Goal: Task Accomplishment & Management: Use online tool/utility

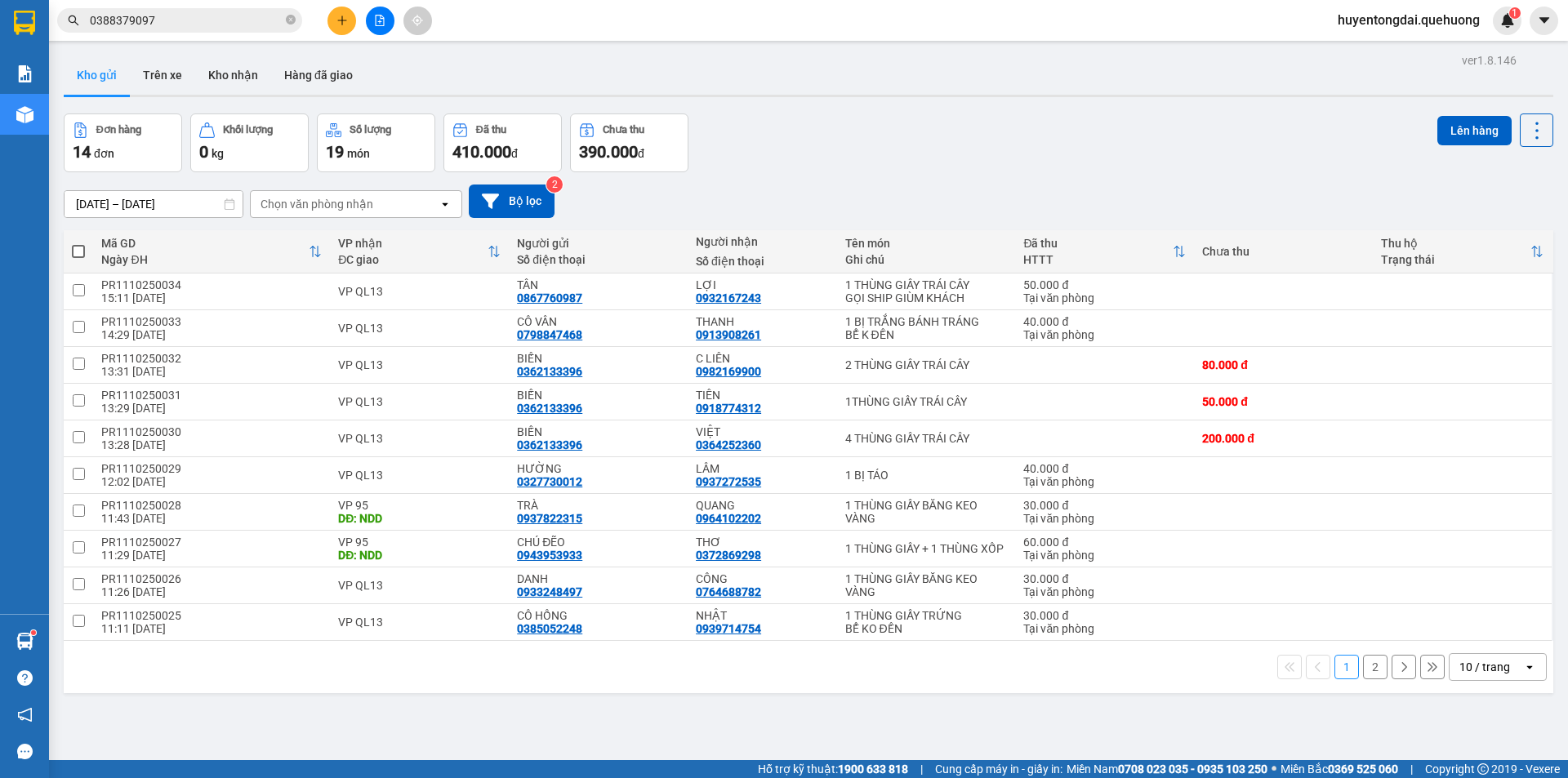
click at [1409, 17] on span "huyentongdai.quehuong" at bounding box center [1409, 20] width 168 height 20
click at [1376, 52] on span "Đăng xuất" at bounding box center [1415, 51] width 137 height 18
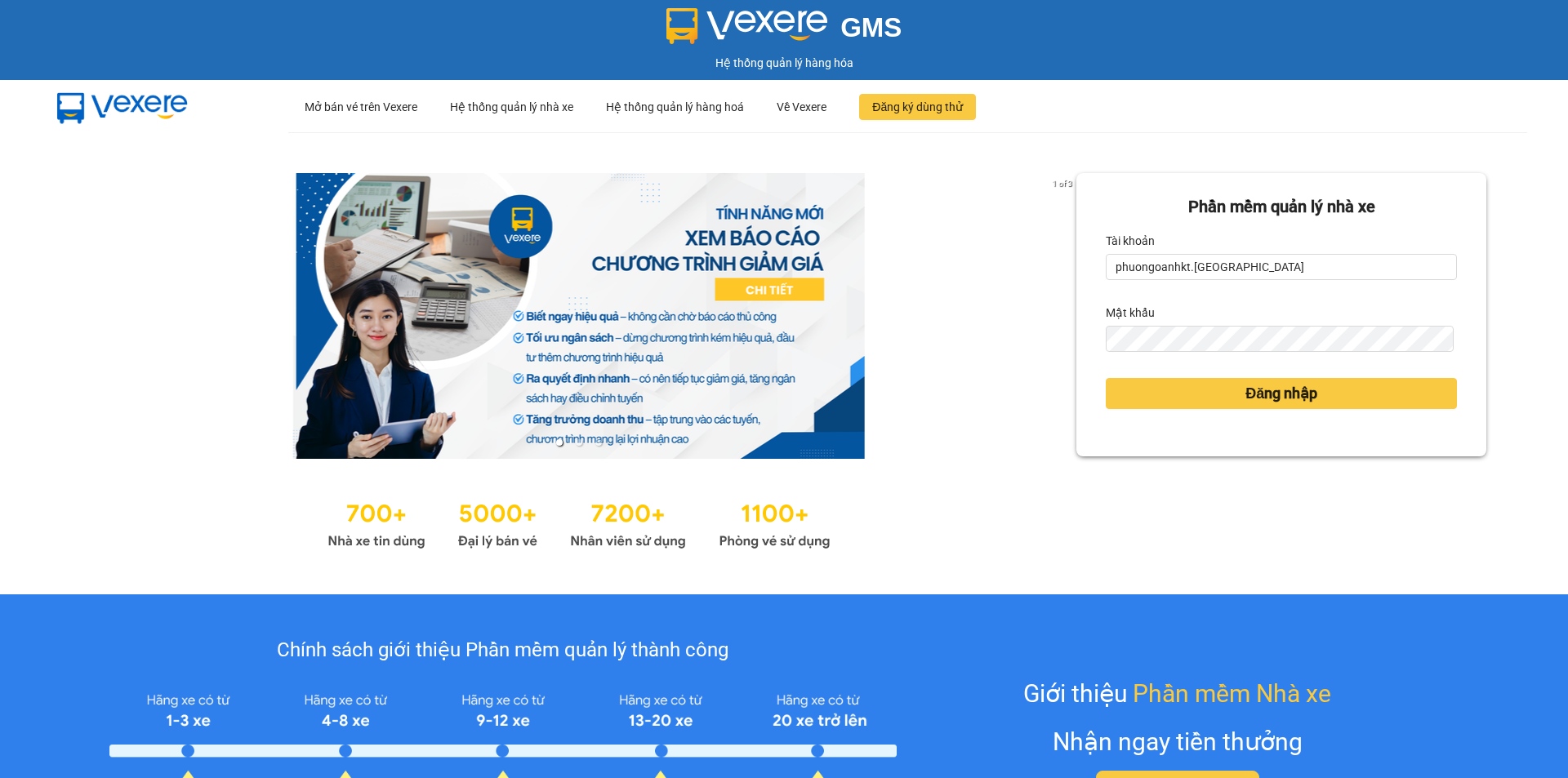
click at [1275, 252] on div "Tài khoản" at bounding box center [1281, 240] width 351 height 26
click at [1275, 273] on input "phuongoanhkt.[GEOGRAPHIC_DATA]" at bounding box center [1281, 267] width 351 height 26
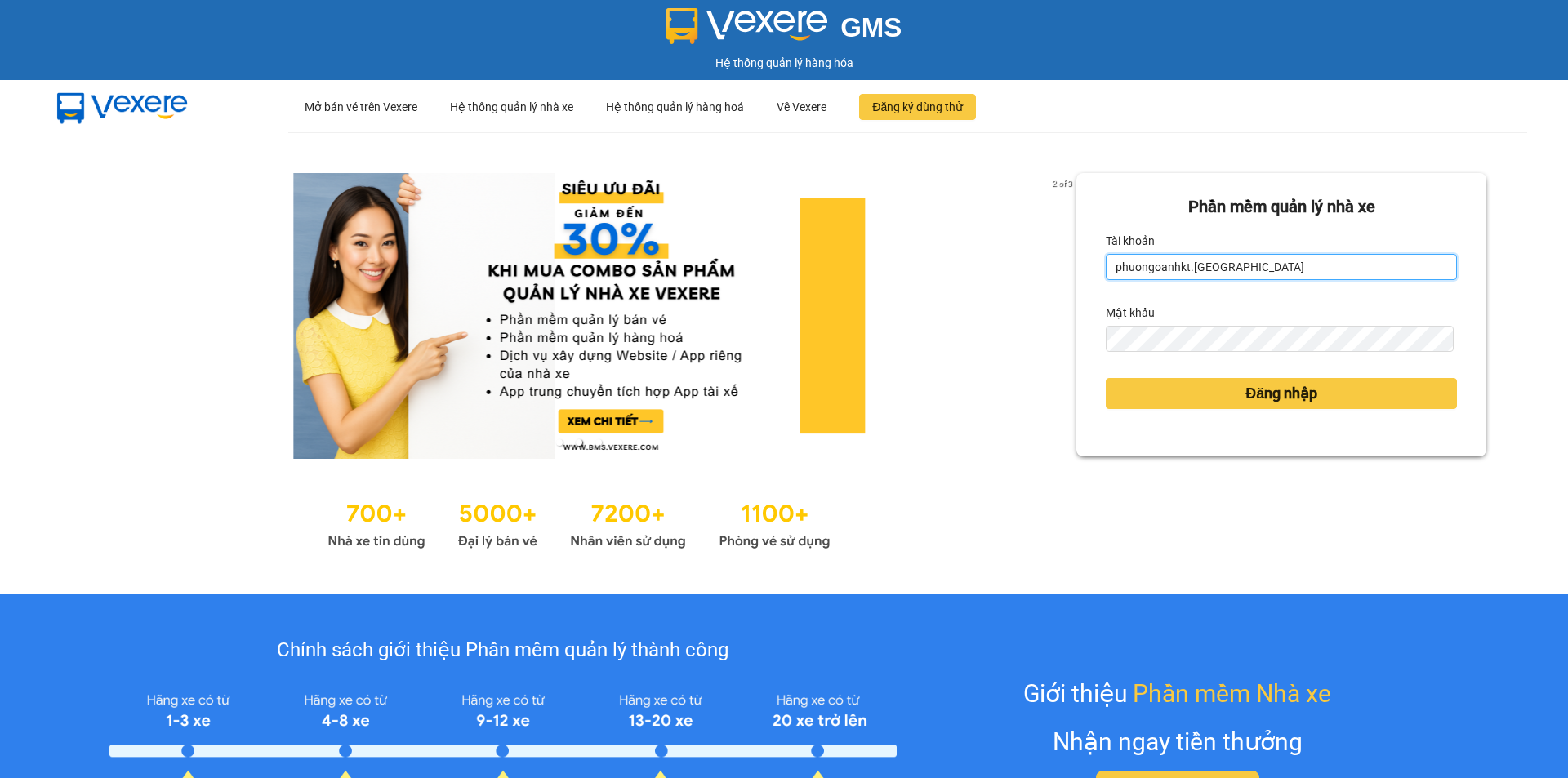
drag, startPoint x: 1244, startPoint y: 265, endPoint x: 1176, endPoint y: 281, distance: 69.9
click at [1061, 255] on div "2 of 3 [PERSON_NAME] mềm [PERSON_NAME] nhà xe [PERSON_NAME] phuongoanhkt.quehuo…" at bounding box center [784, 363] width 1568 height 462
type input "hoadukhanh.quehuong"
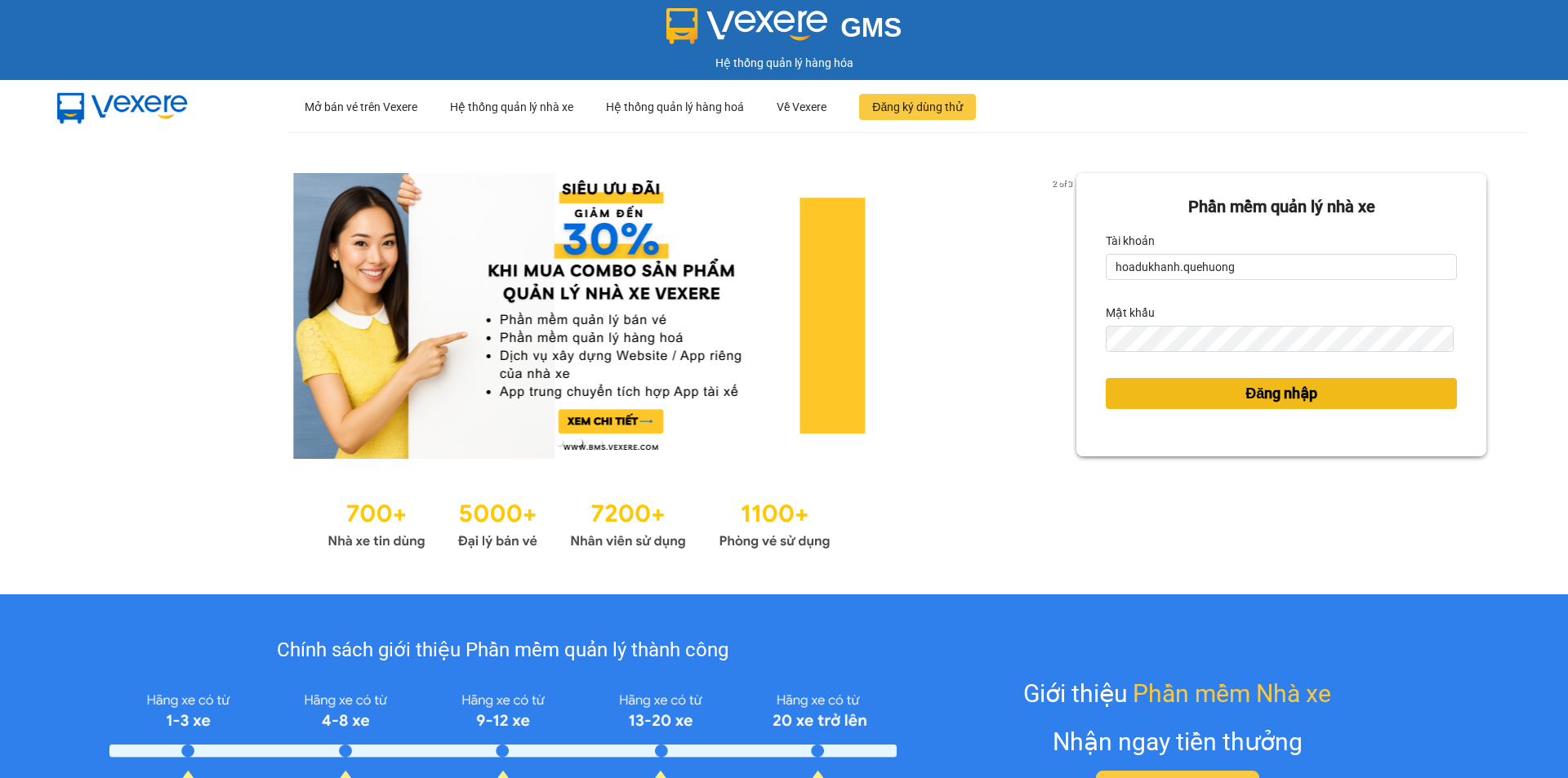
click at [1182, 390] on button "Đăng nhập" at bounding box center [1281, 393] width 351 height 31
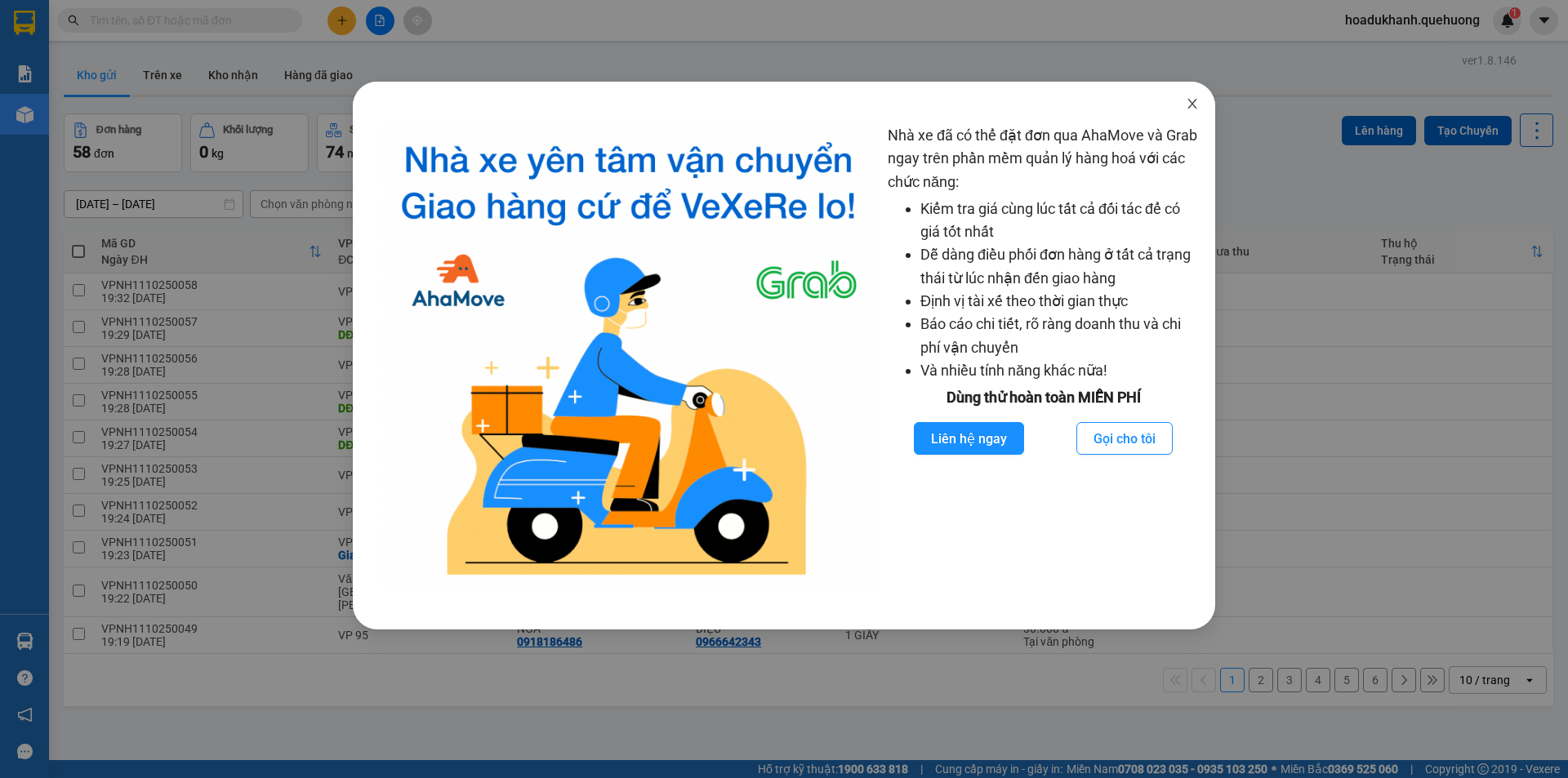
click at [1187, 102] on icon "close" at bounding box center [1192, 104] width 13 height 13
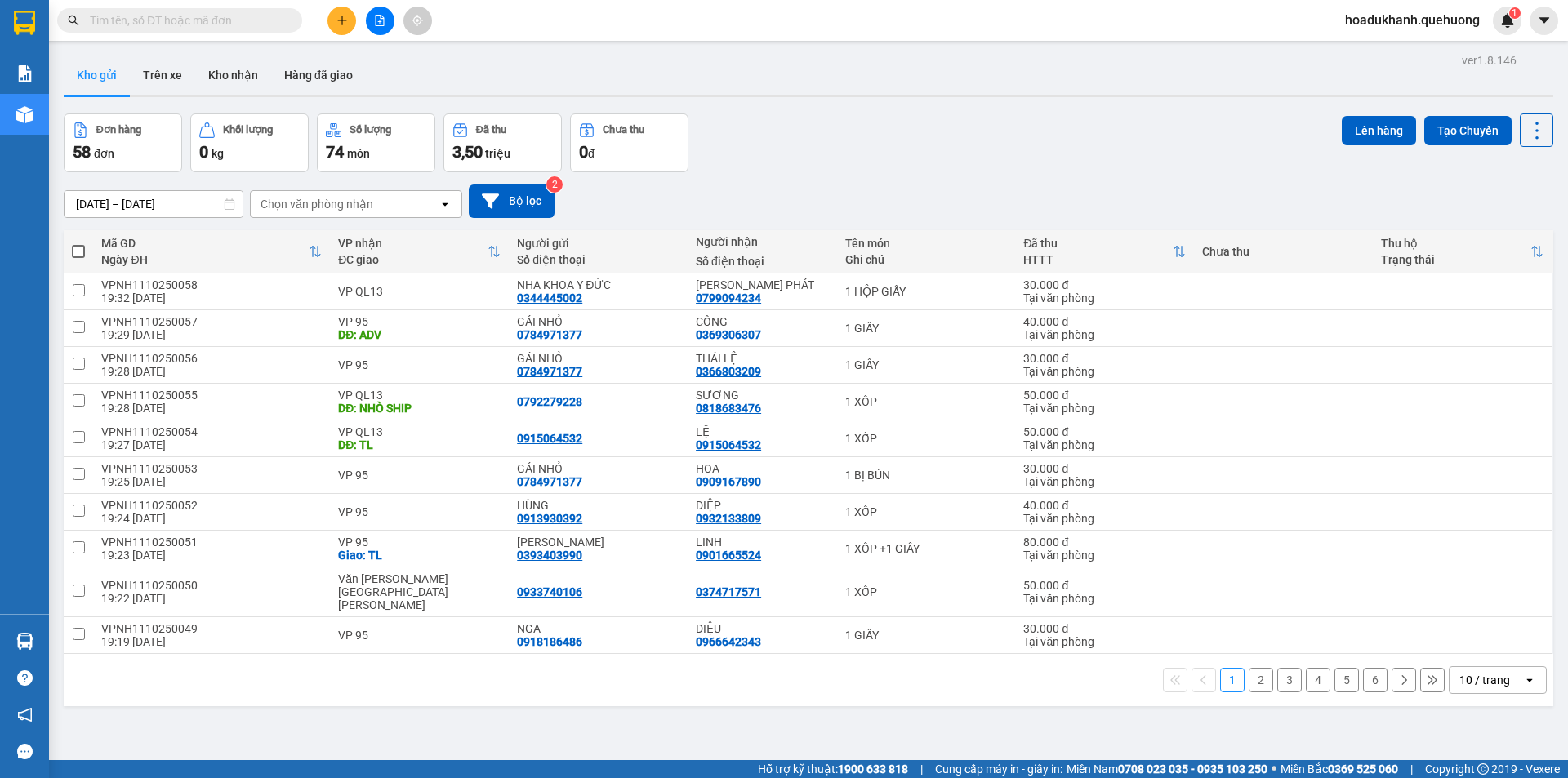
click at [1487, 672] on div "10 / trang" at bounding box center [1484, 681] width 51 height 17
click at [1466, 626] on span "100 / trang" at bounding box center [1478, 631] width 59 height 17
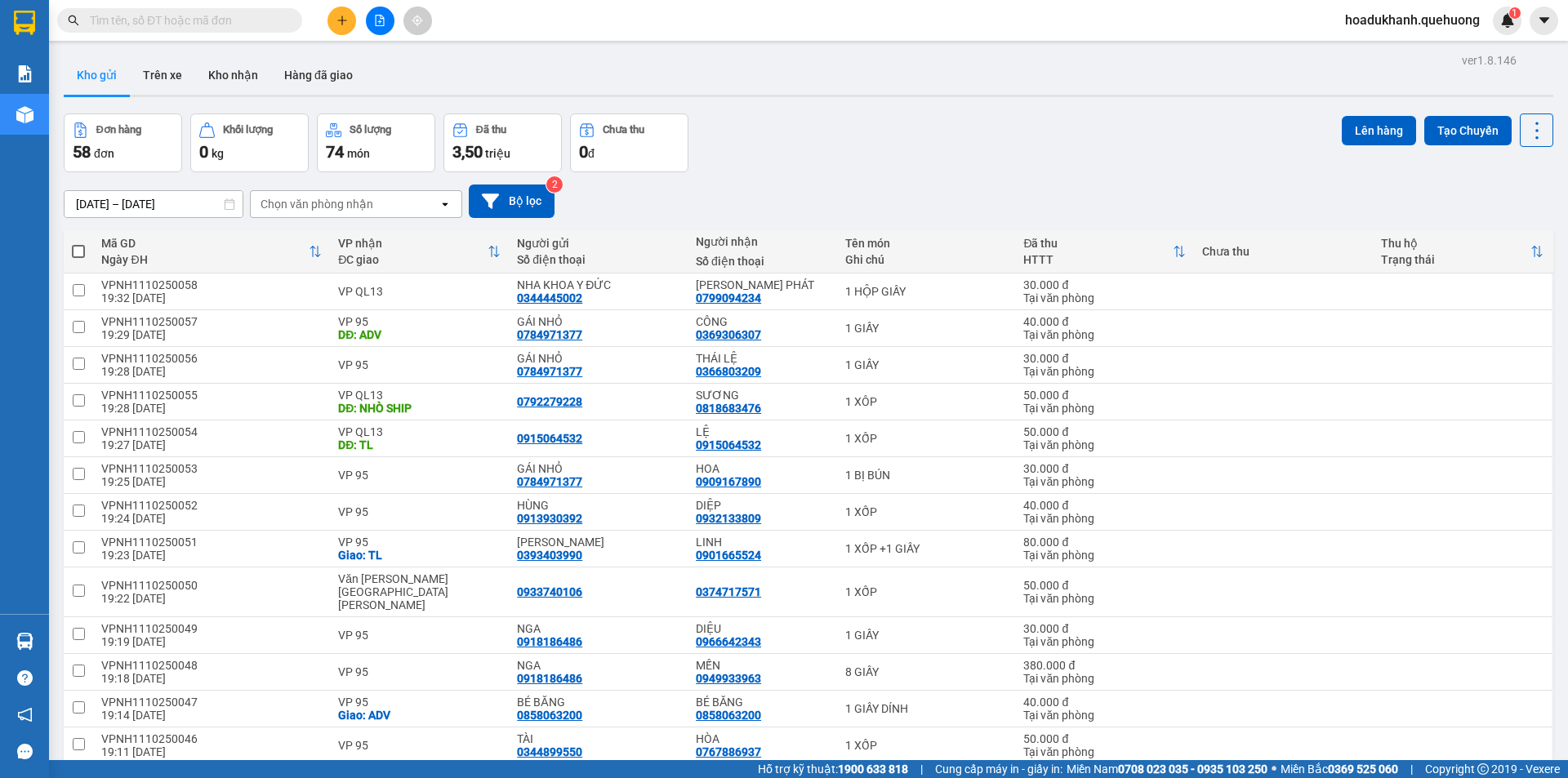
click at [67, 249] on th at bounding box center [77, 252] width 29 height 43
click at [80, 250] on span at bounding box center [78, 252] width 13 height 13
click at [78, 243] on input "checkbox" at bounding box center [78, 243] width 0 height 0
checkbox input "true"
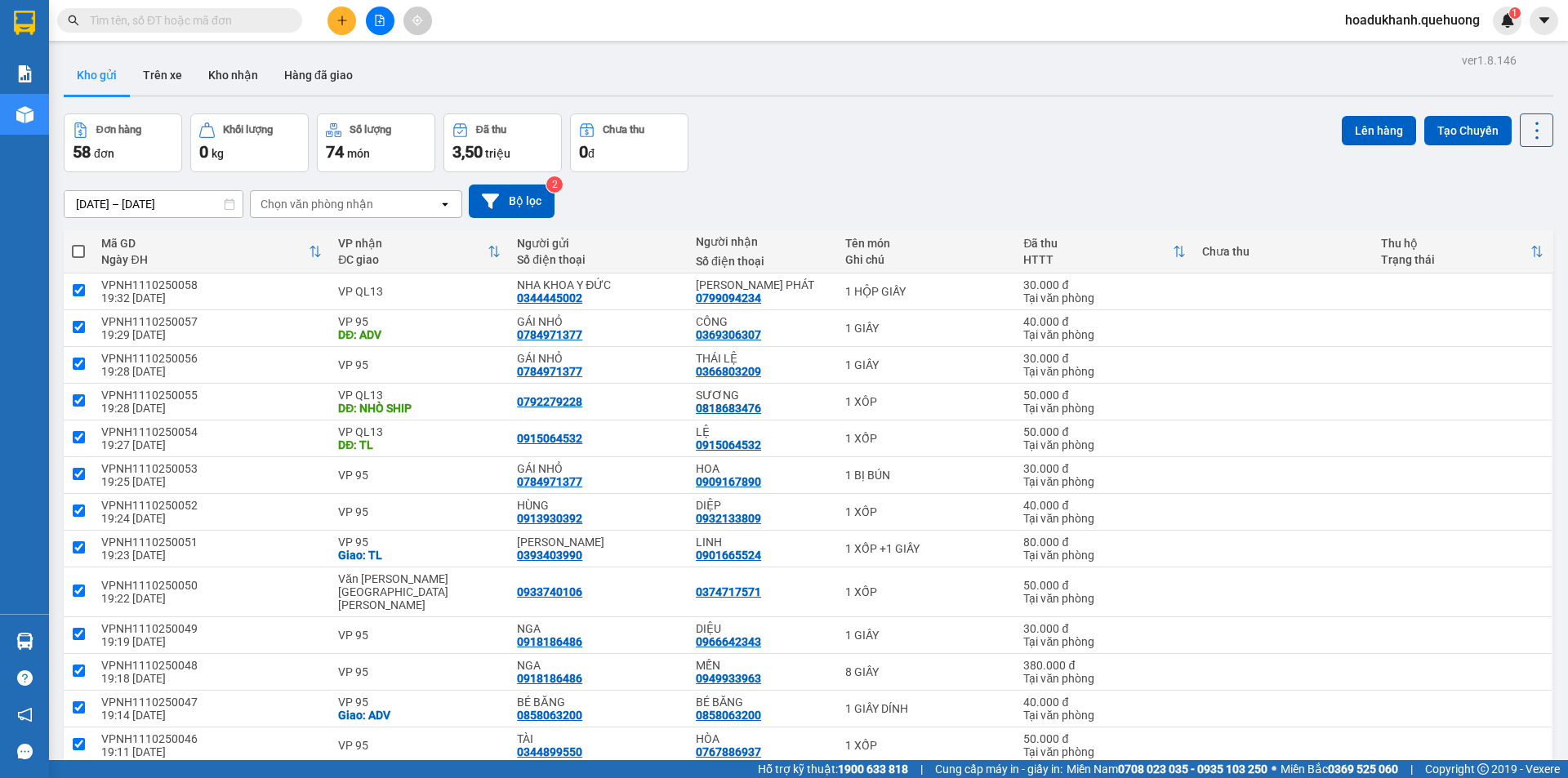
checkbox input "true"
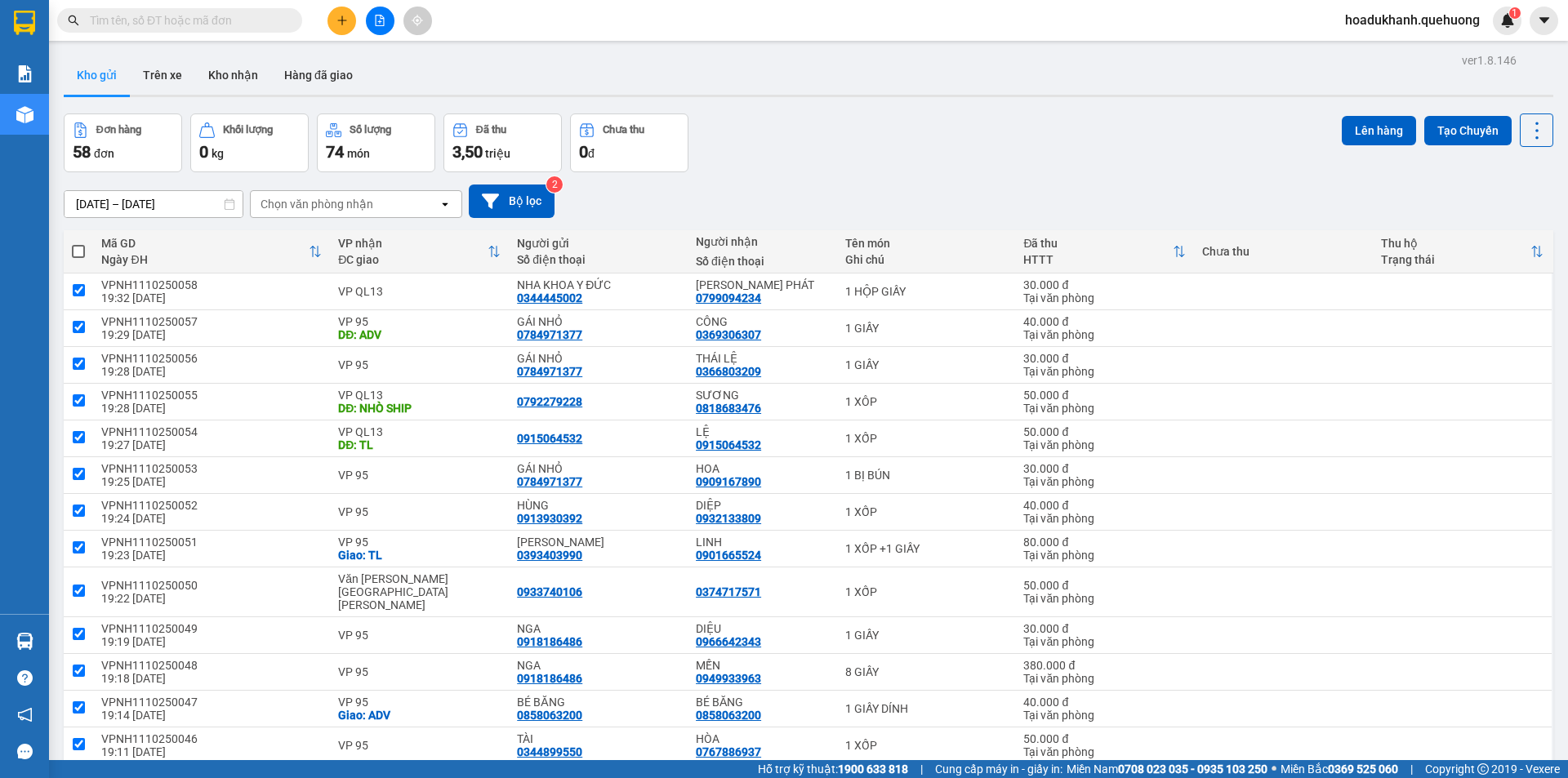
checkbox input "true"
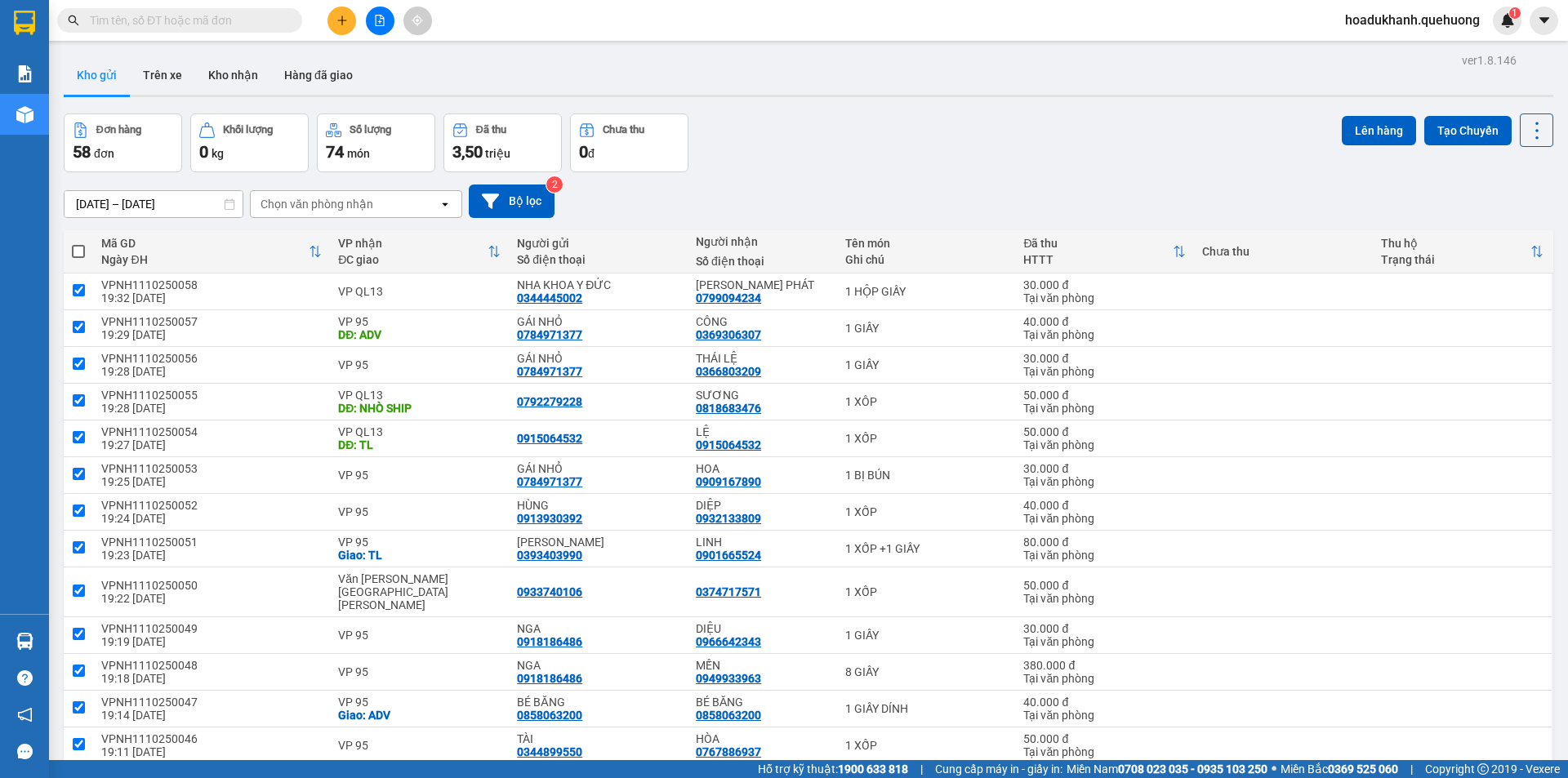
checkbox input "true"
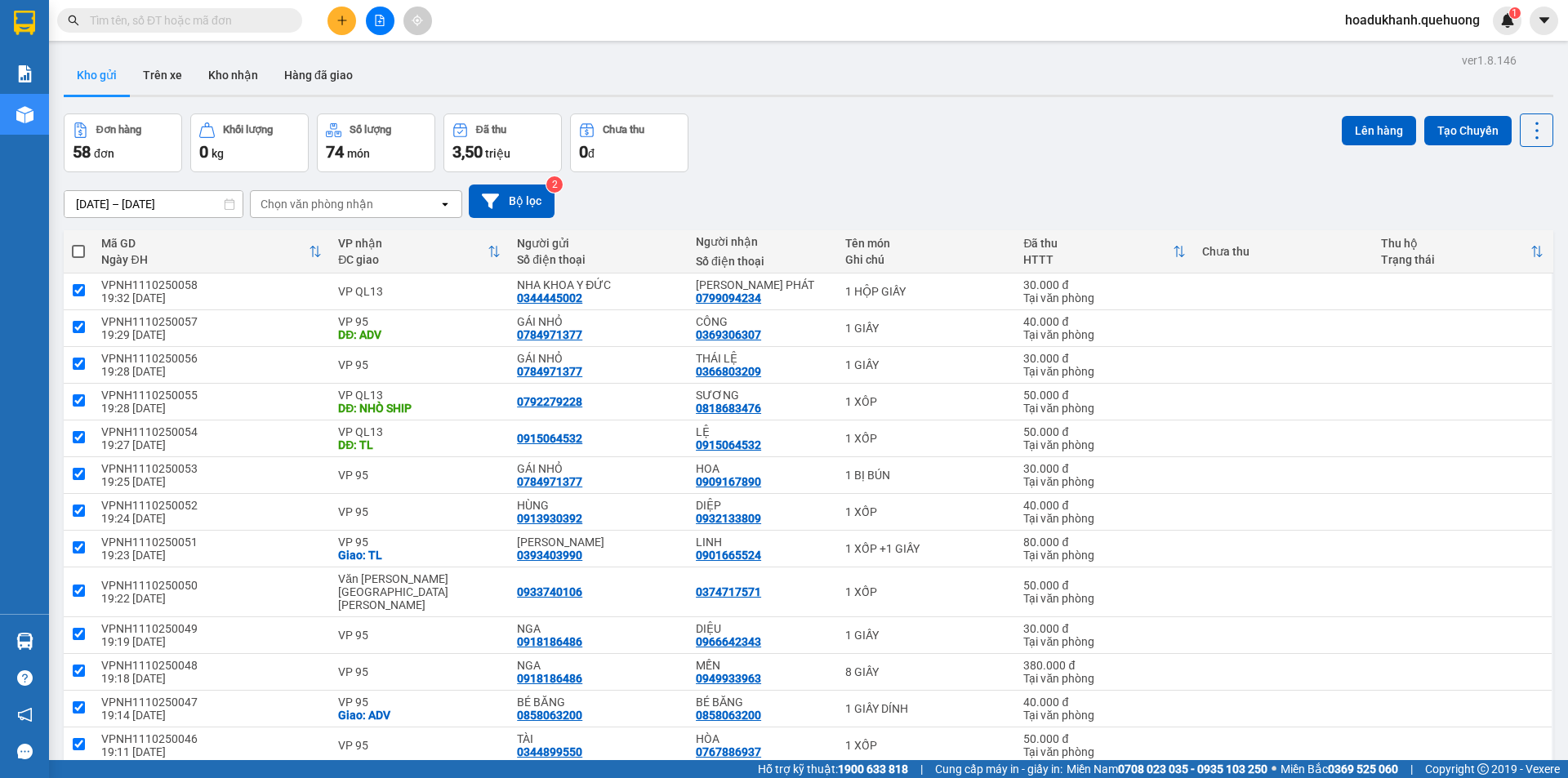
checkbox input "true"
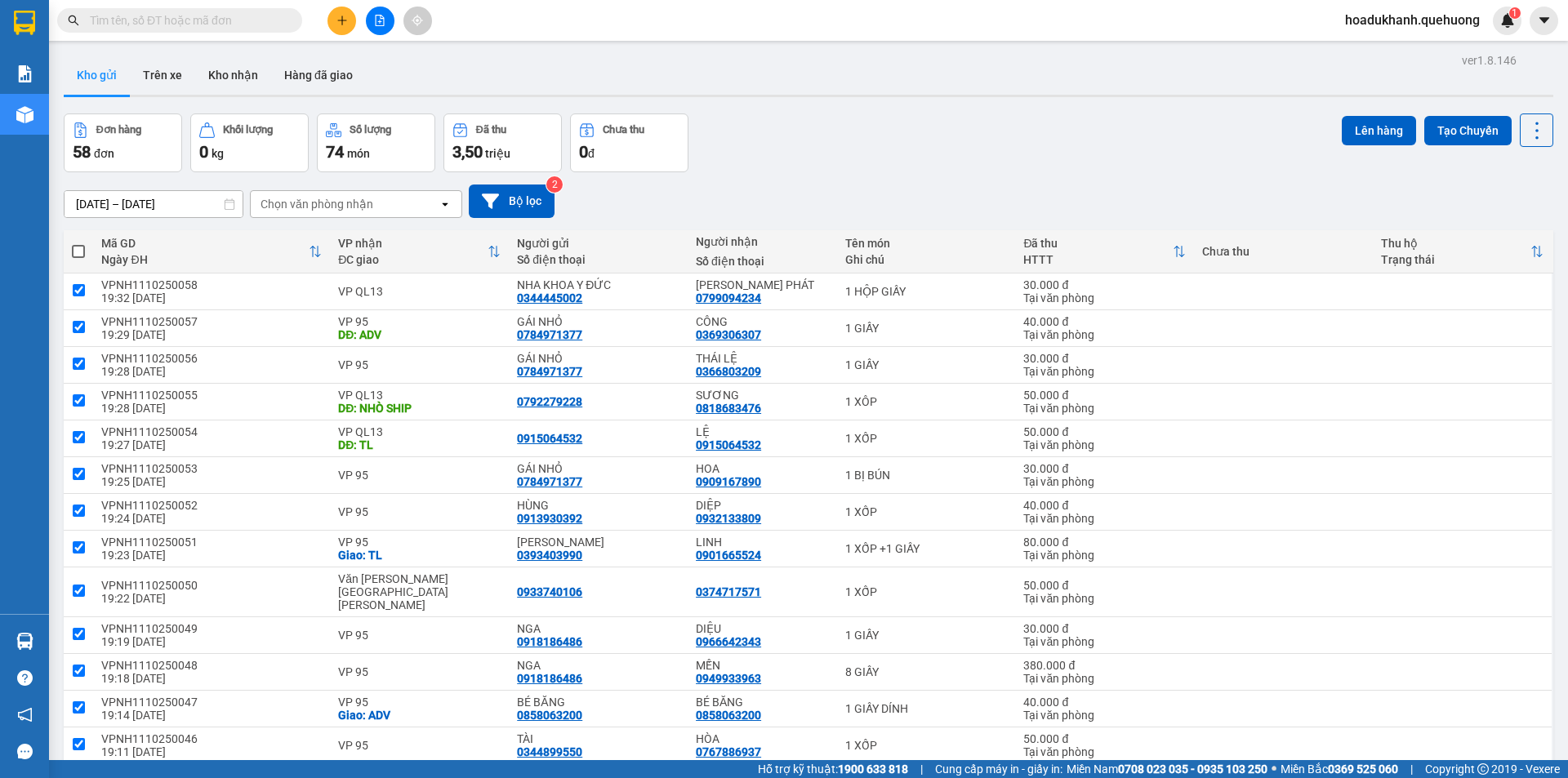
checkbox input "true"
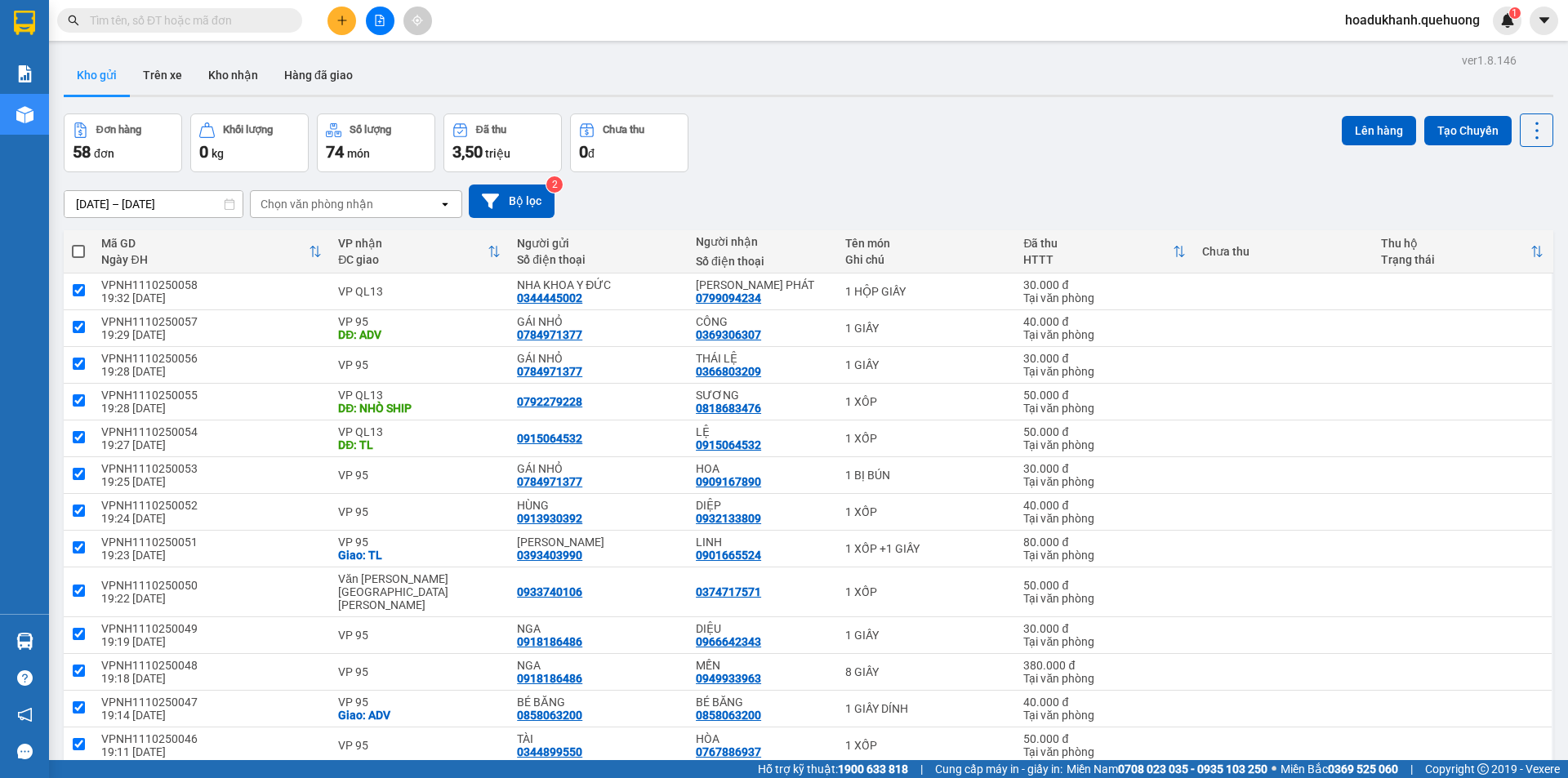
checkbox input "true"
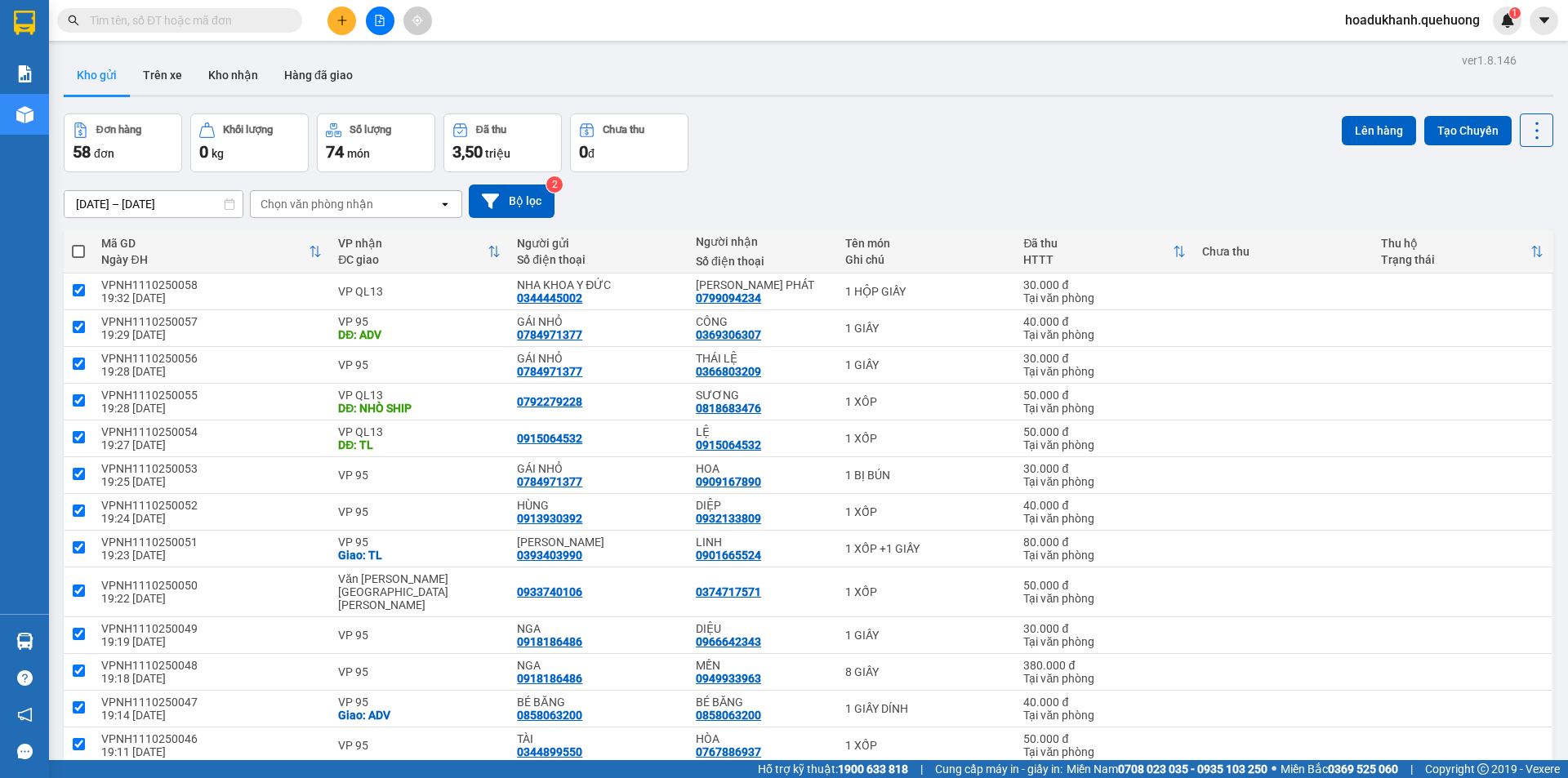
checkbox input "true"
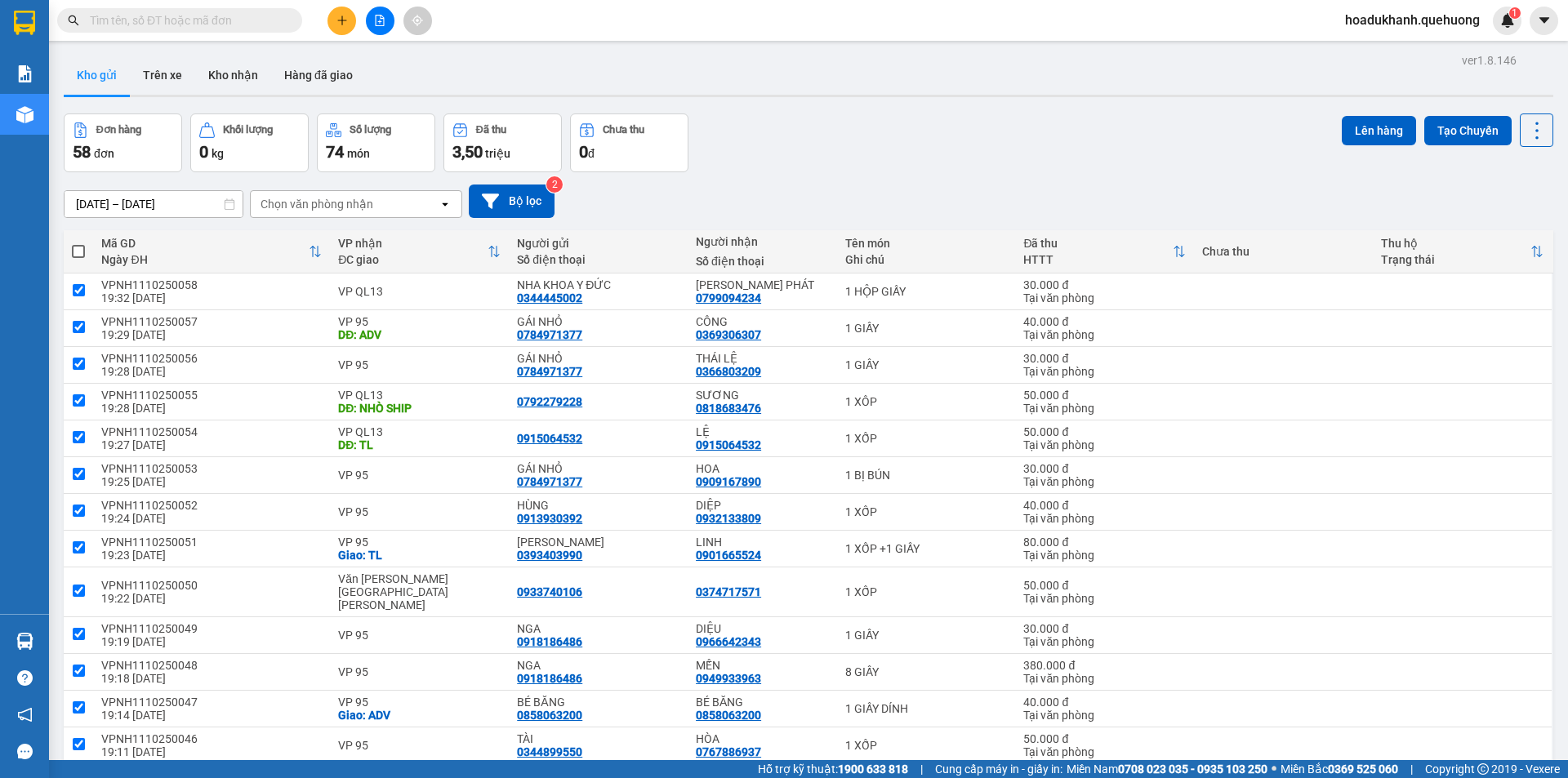
checkbox input "true"
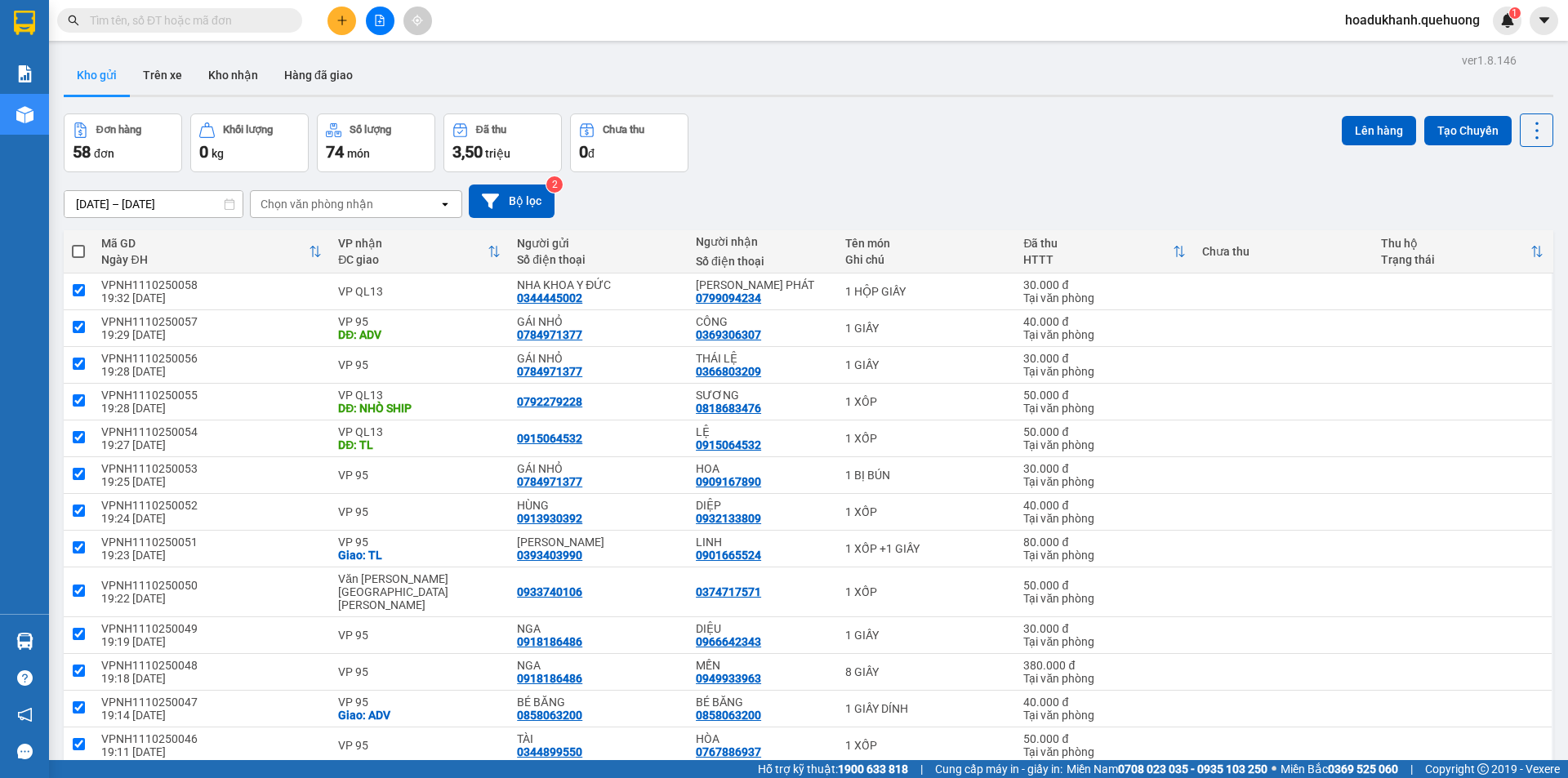
checkbox input "true"
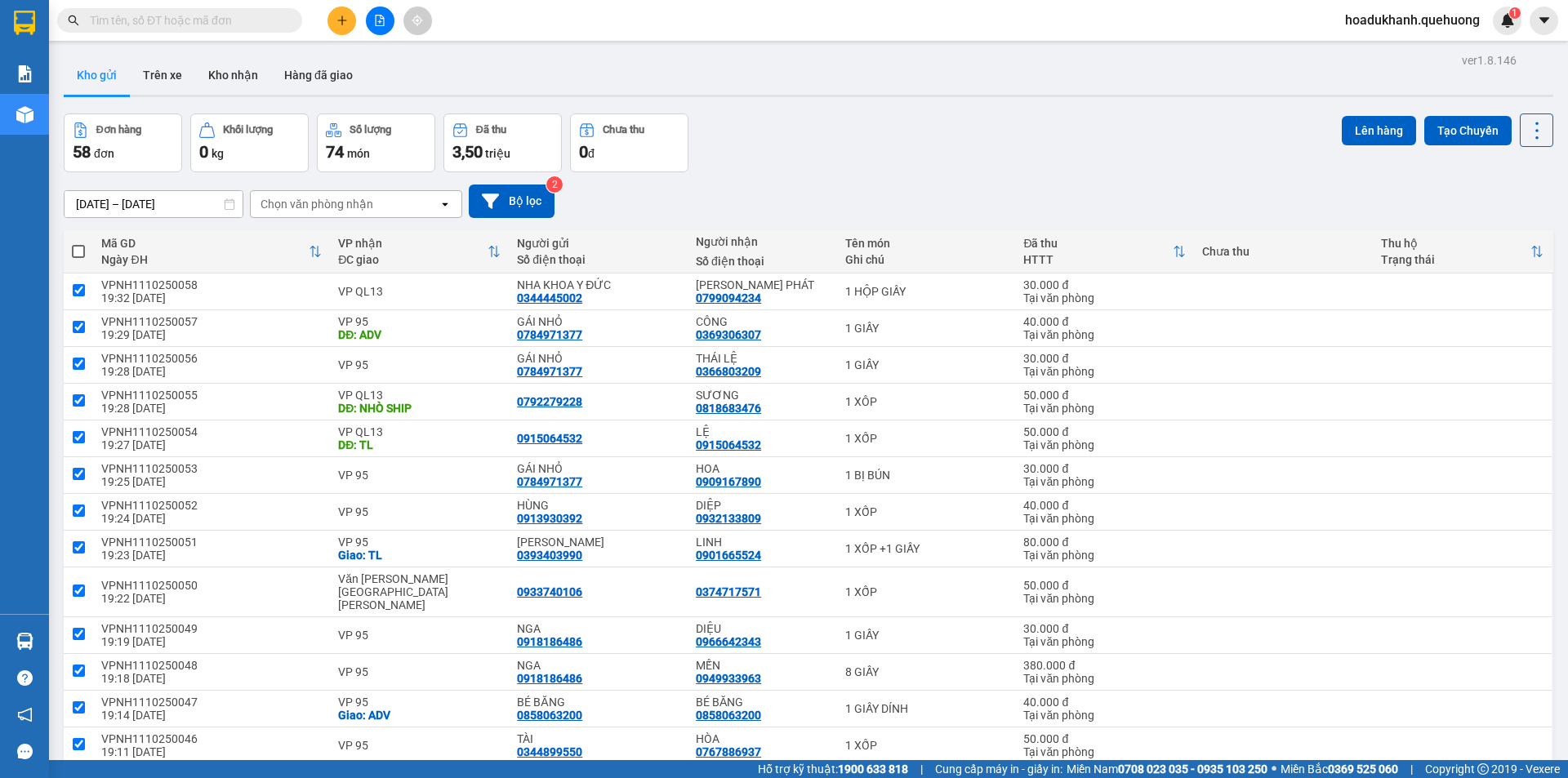
checkbox input "true"
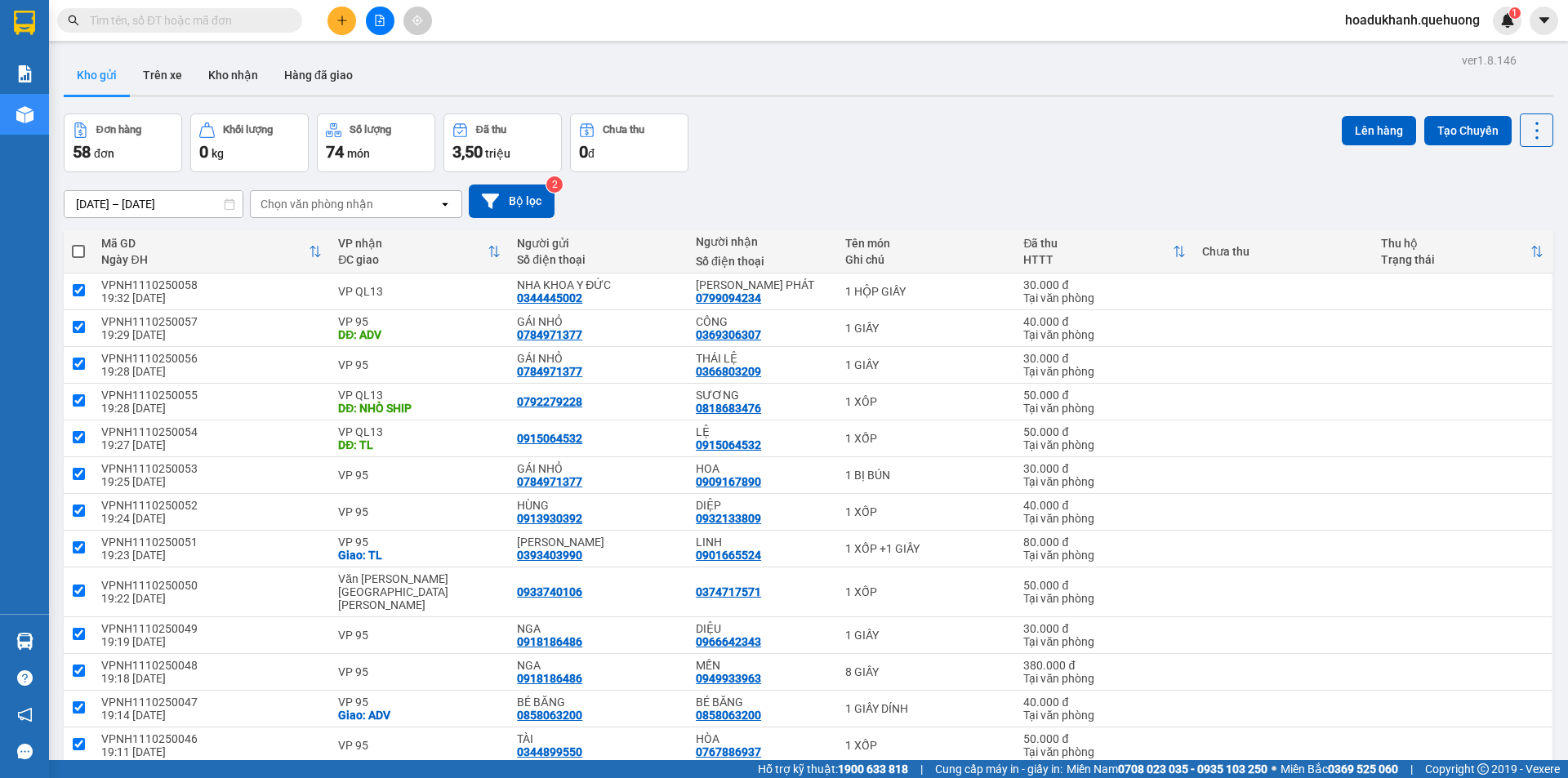
checkbox input "true"
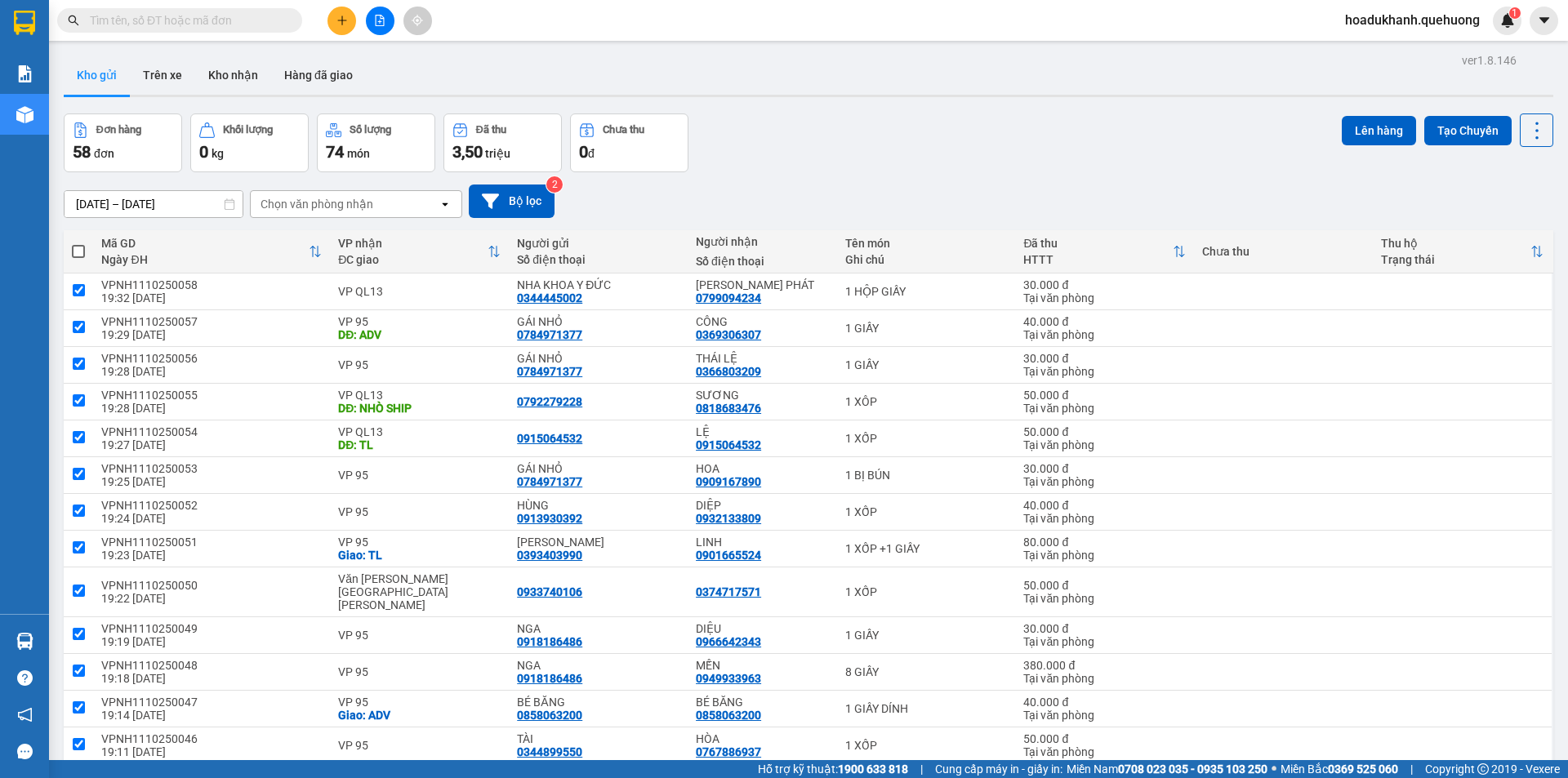
checkbox input "true"
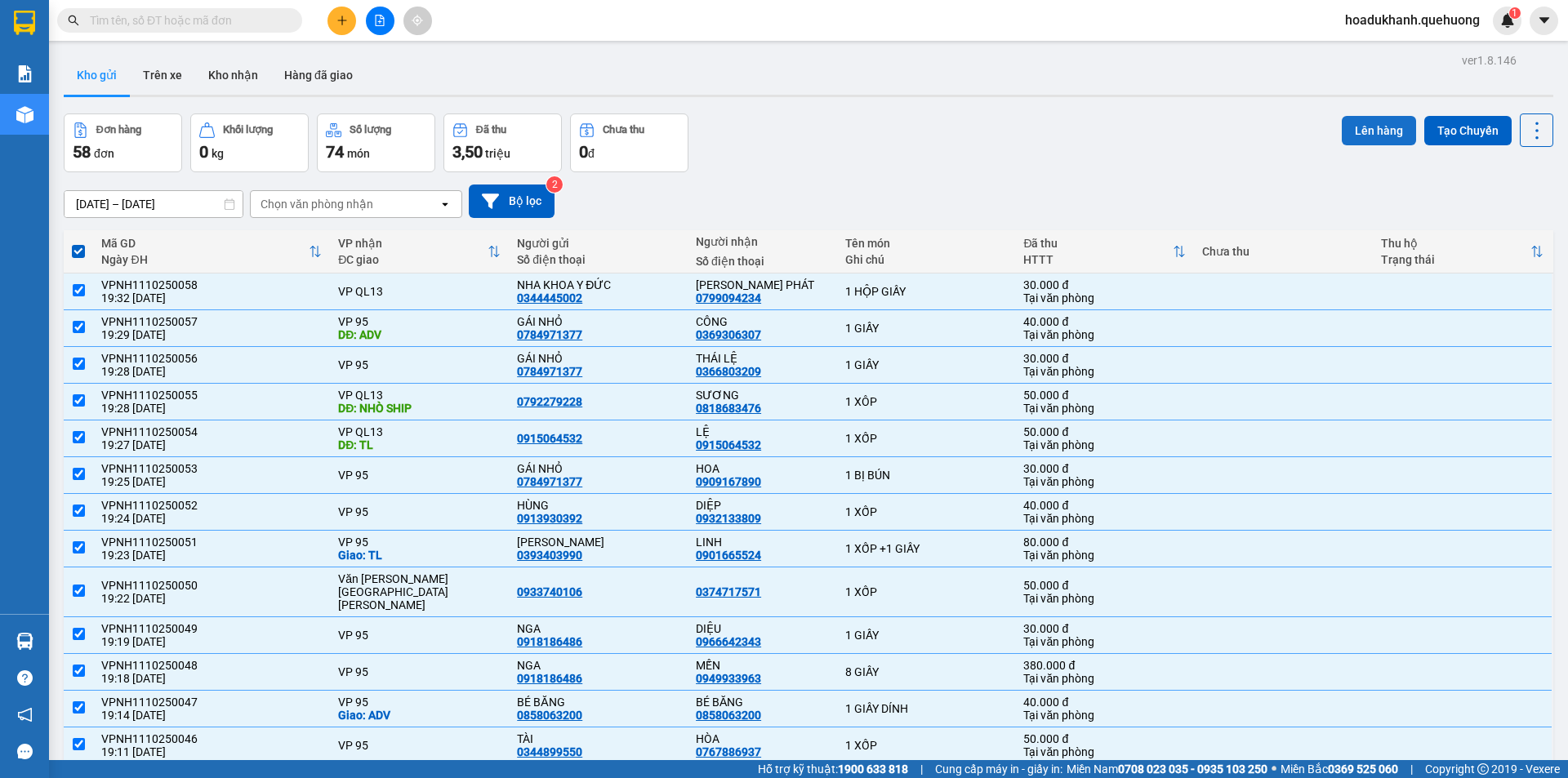
click at [1371, 127] on button "Lên hàng" at bounding box center [1378, 130] width 74 height 29
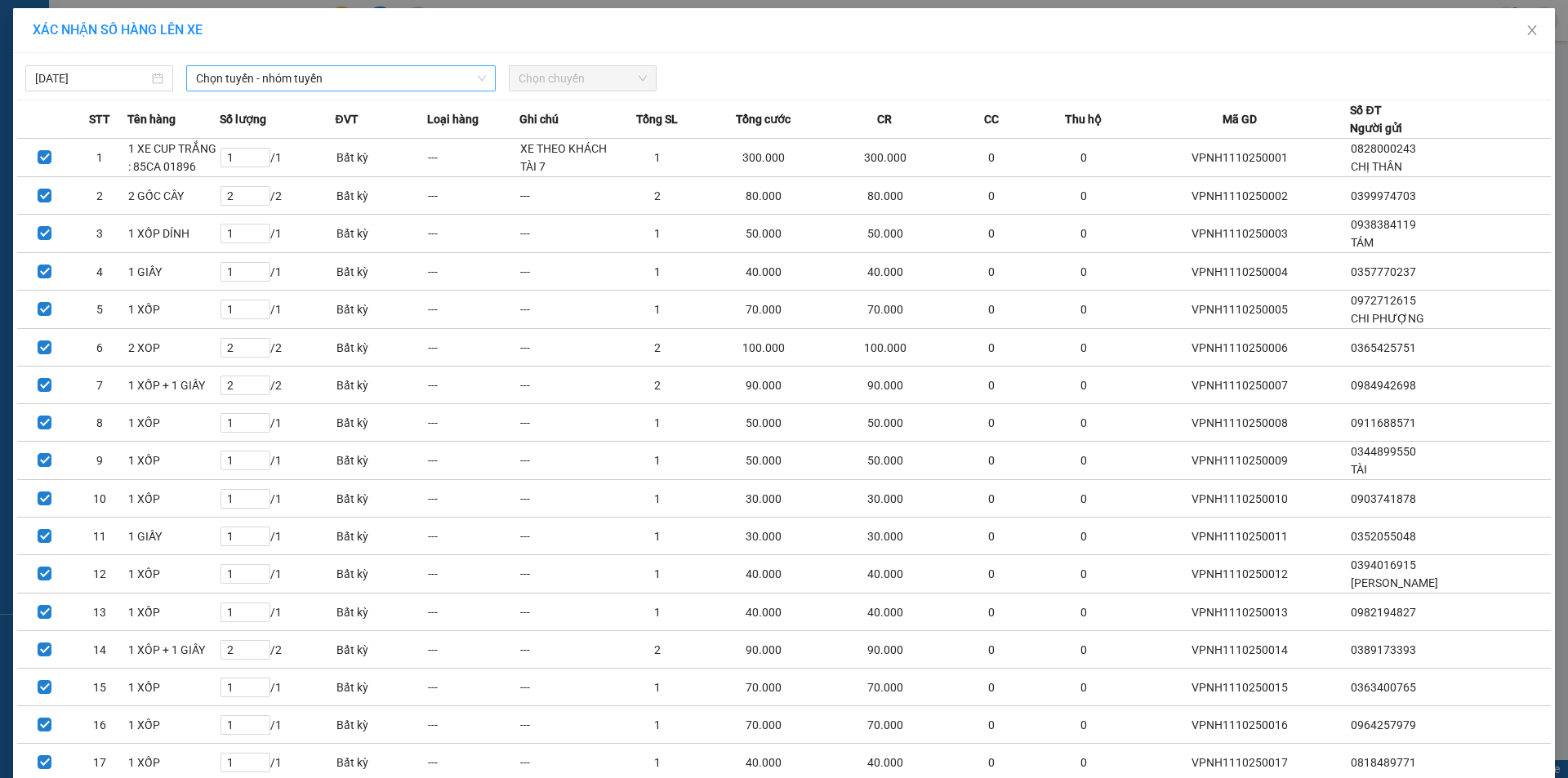
click at [279, 79] on span "Chọn tuyến - nhóm tuyến" at bounding box center [341, 77] width 290 height 24
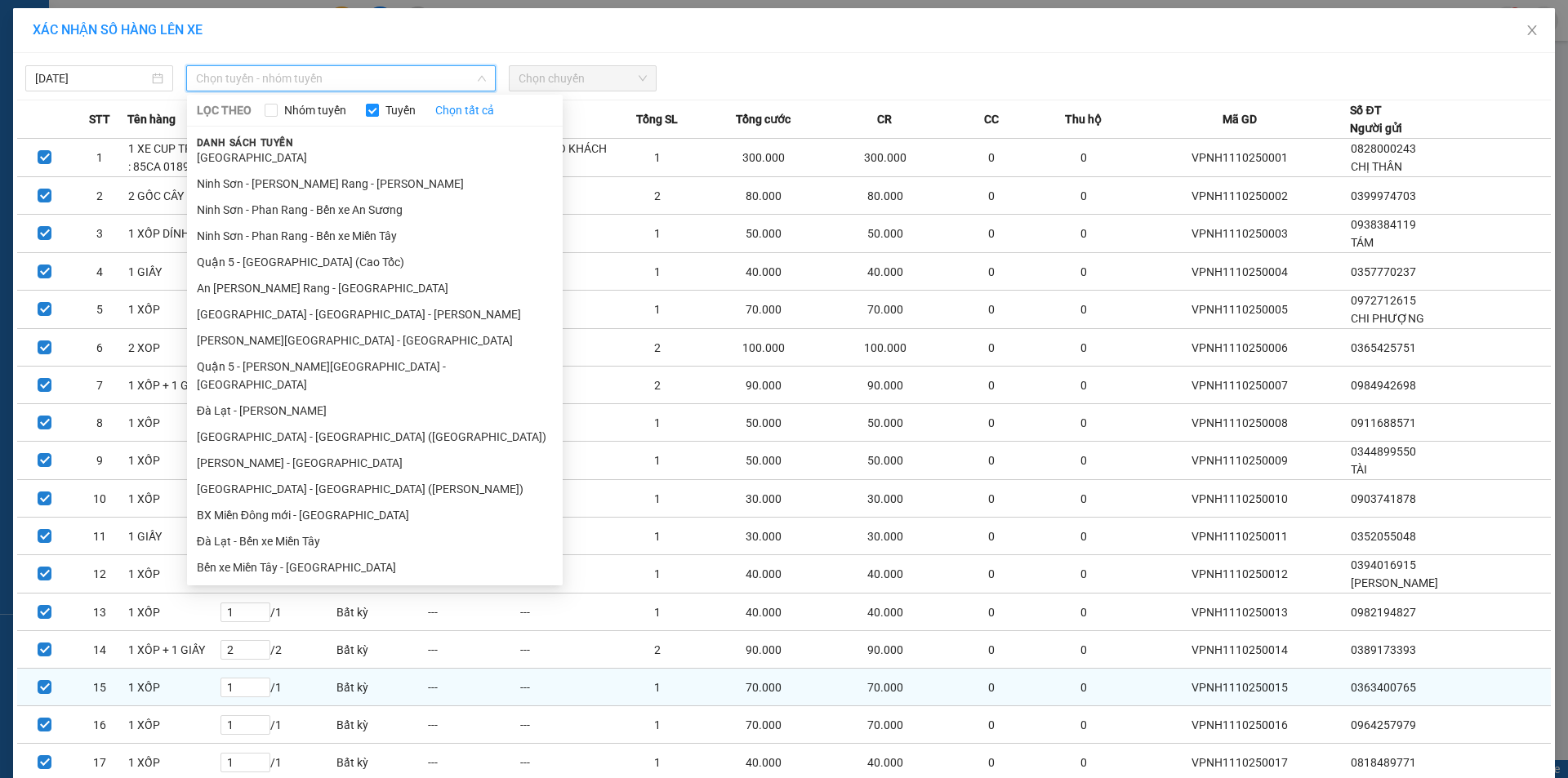
scroll to position [327, 0]
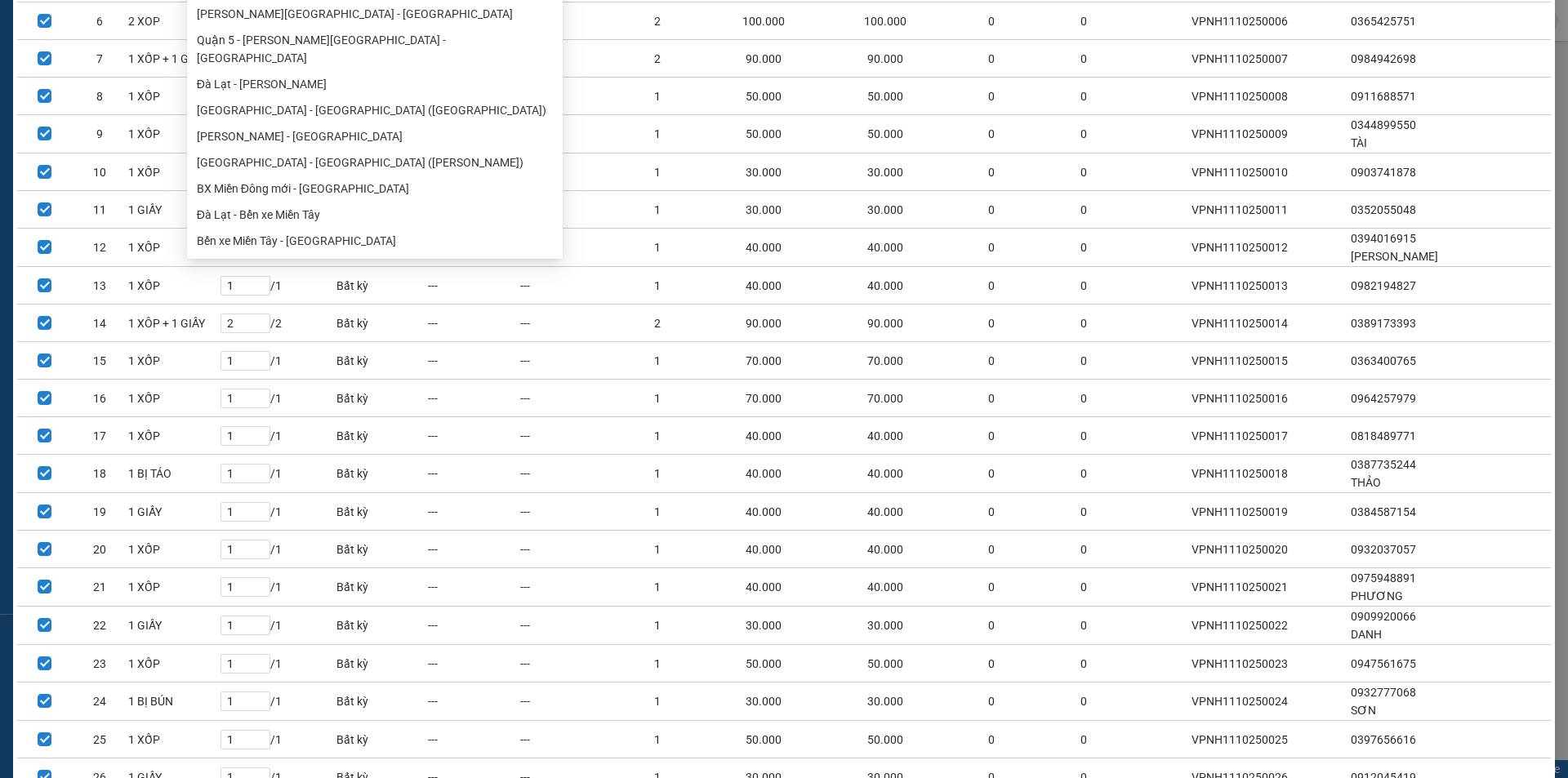
click at [307, 221] on ul "[GEOGRAPHIC_DATA] - [PERSON_NAME][GEOGRAPHIC_DATA] - [GEOGRAPHIC_DATA] Quận 5 -…" at bounding box center [374, 38] width 376 height 428
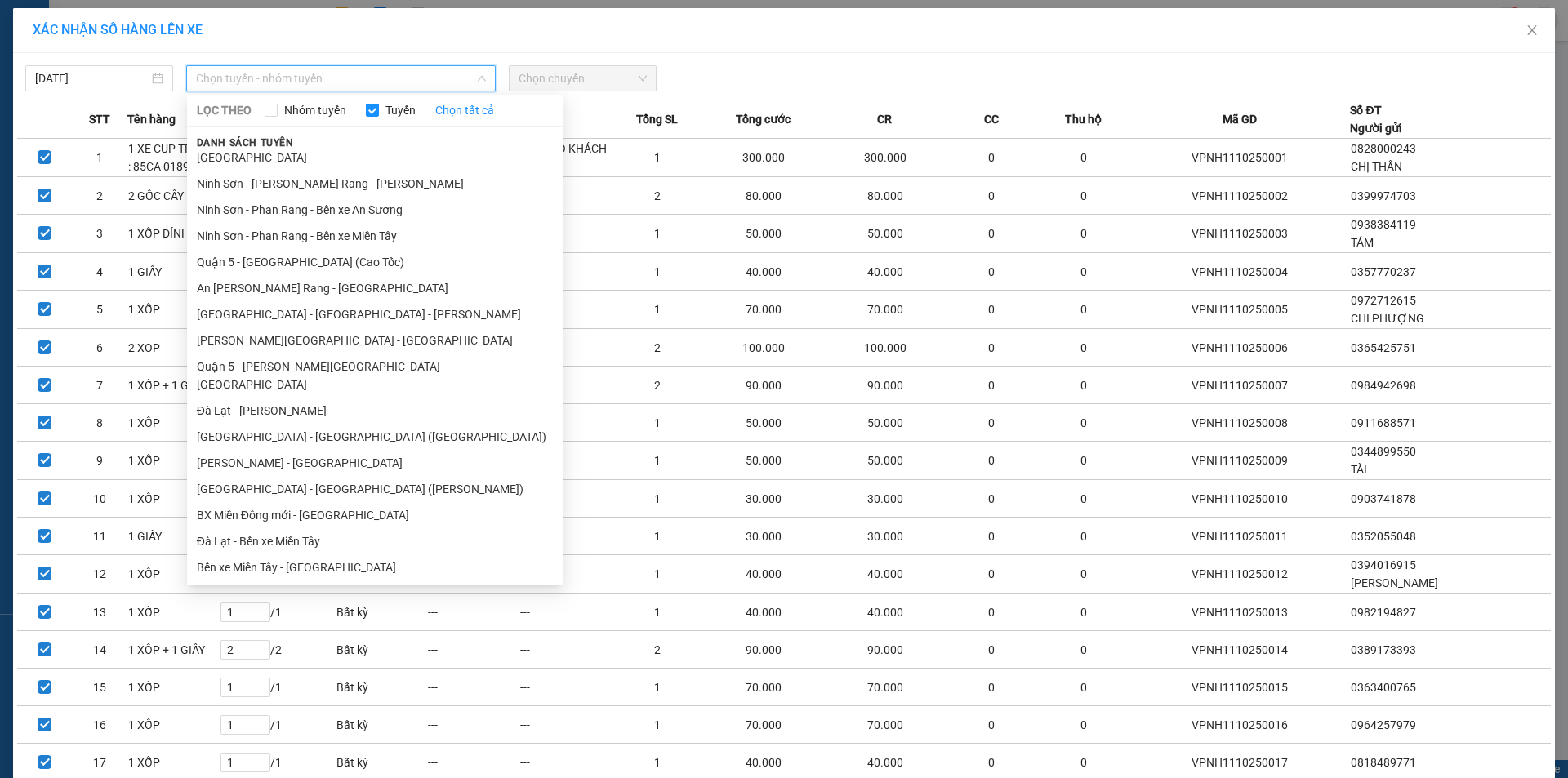
click at [264, 606] on li "Ninh Sơn - [PERSON_NAME] Rang - [GEOGRAPHIC_DATA]" at bounding box center [374, 619] width 376 height 26
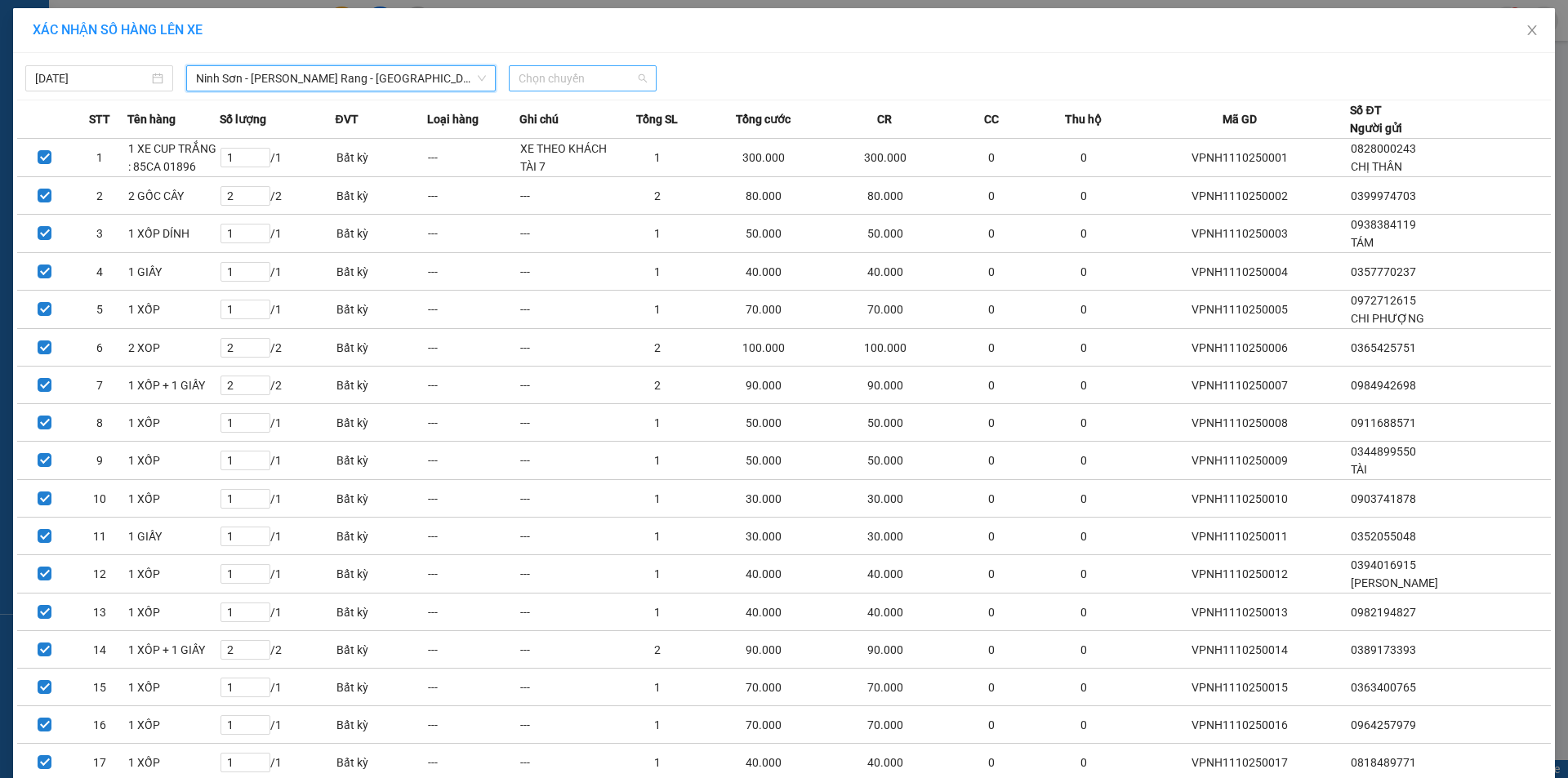
drag, startPoint x: 581, startPoint y: 79, endPoint x: 526, endPoint y: 94, distance: 57.0
click at [580, 80] on span "Chọn chuyến" at bounding box center [582, 77] width 128 height 24
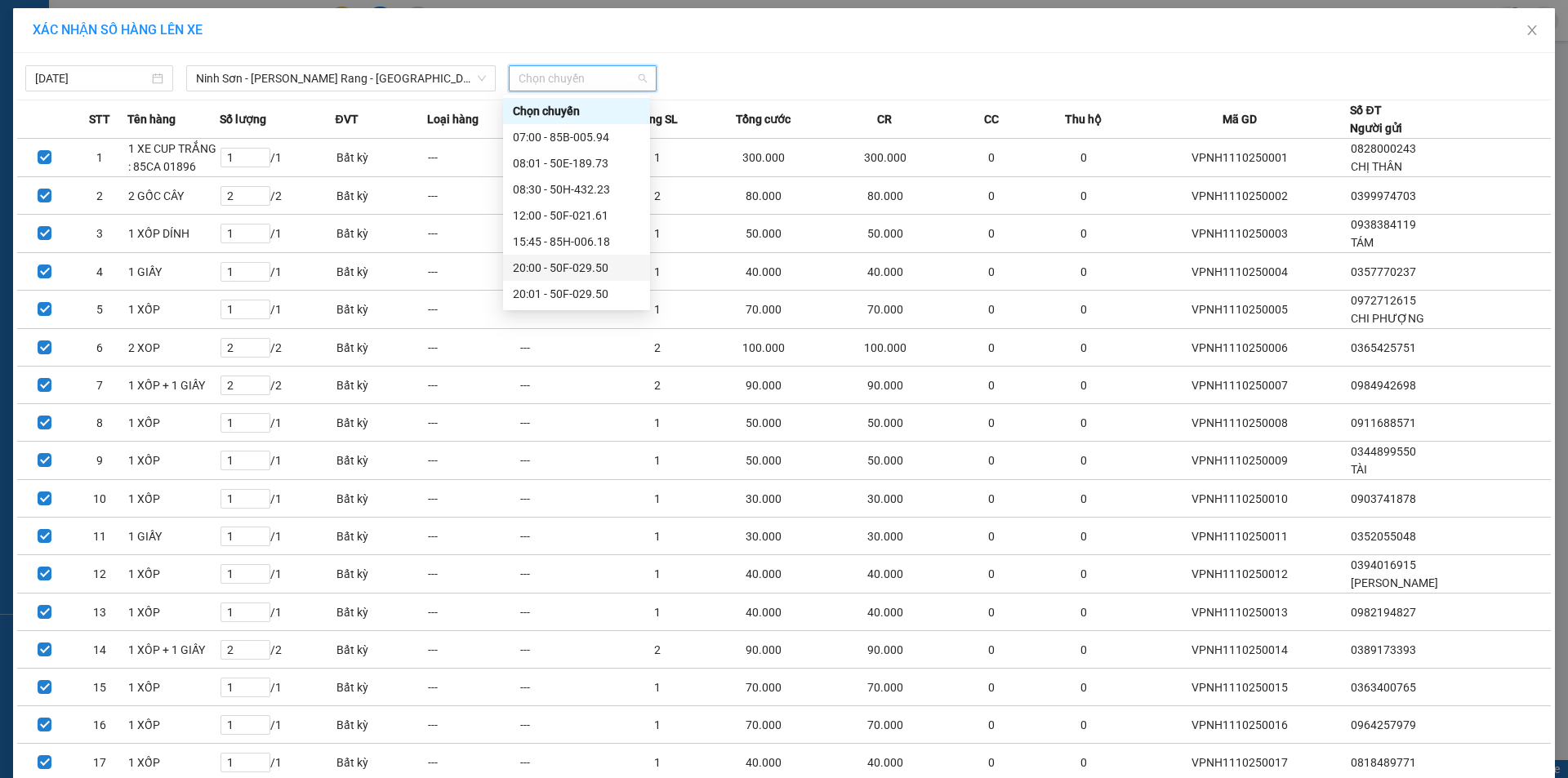
scroll to position [82, 0]
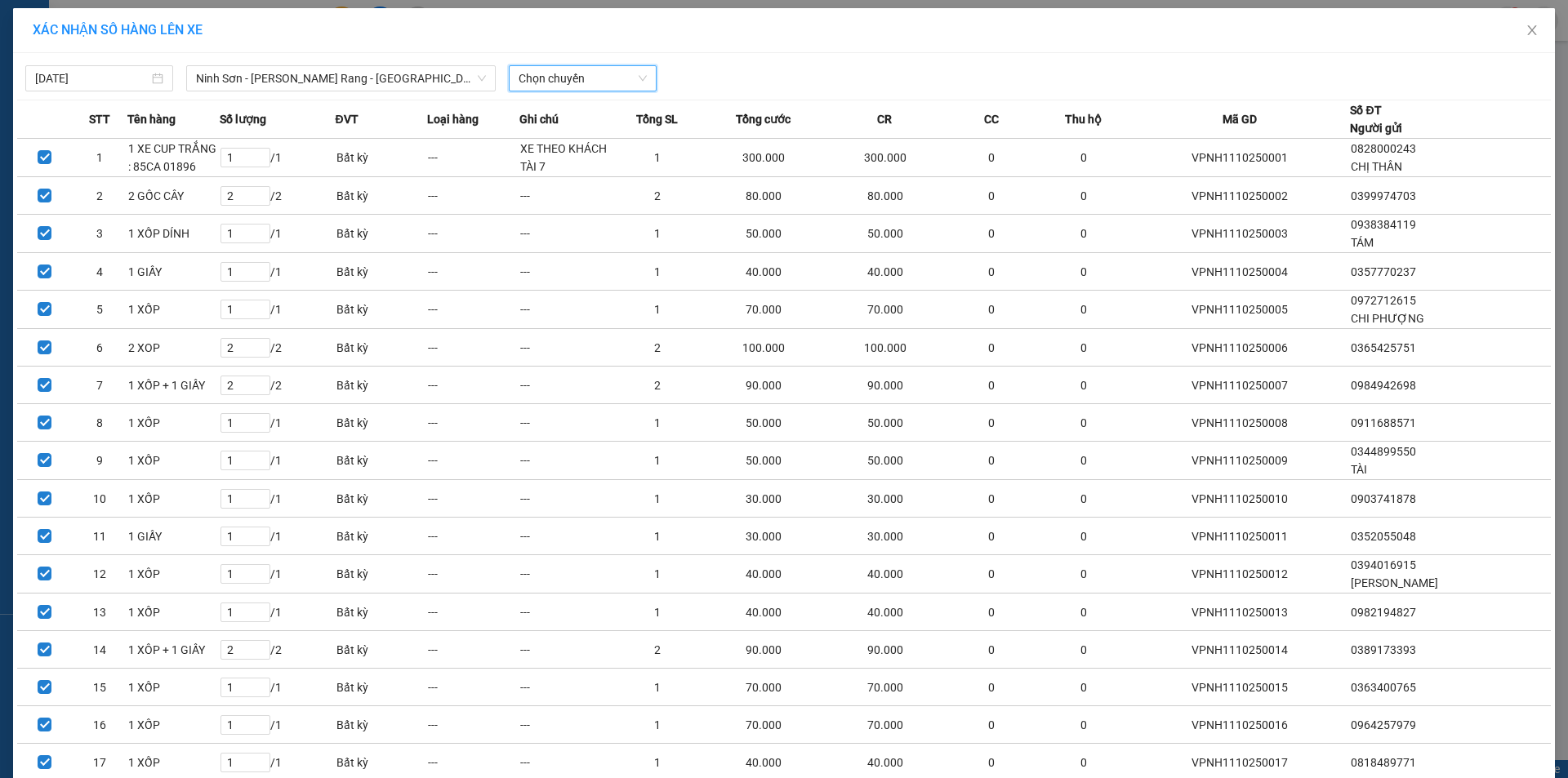
click at [576, 87] on span "Chọn chuyến" at bounding box center [582, 77] width 128 height 24
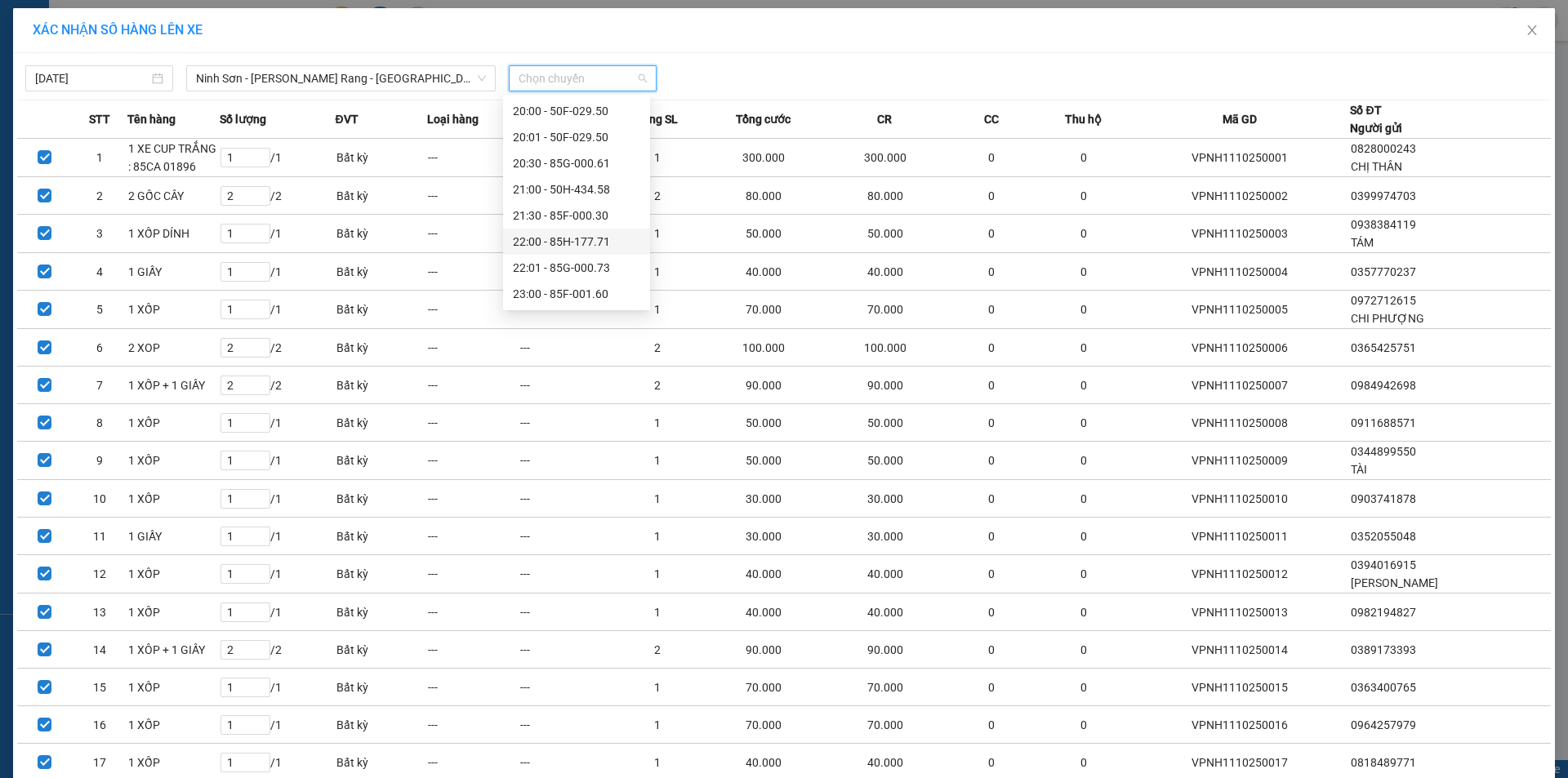
scroll to position [0, 0]
click at [599, 259] on div "20:00 - 50F-029.50" at bounding box center [576, 268] width 127 height 18
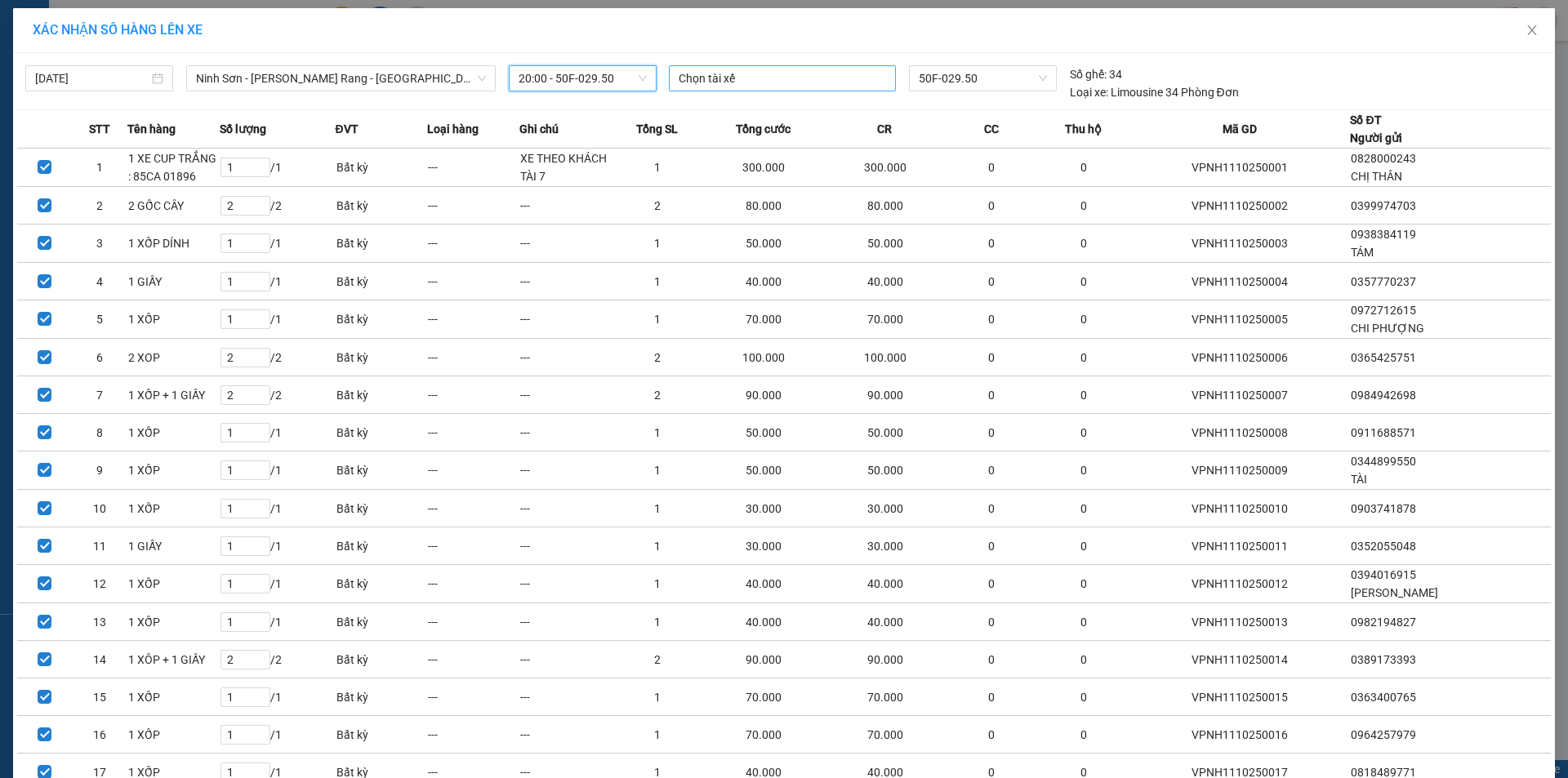
click at [759, 68] on div at bounding box center [782, 78] width 219 height 20
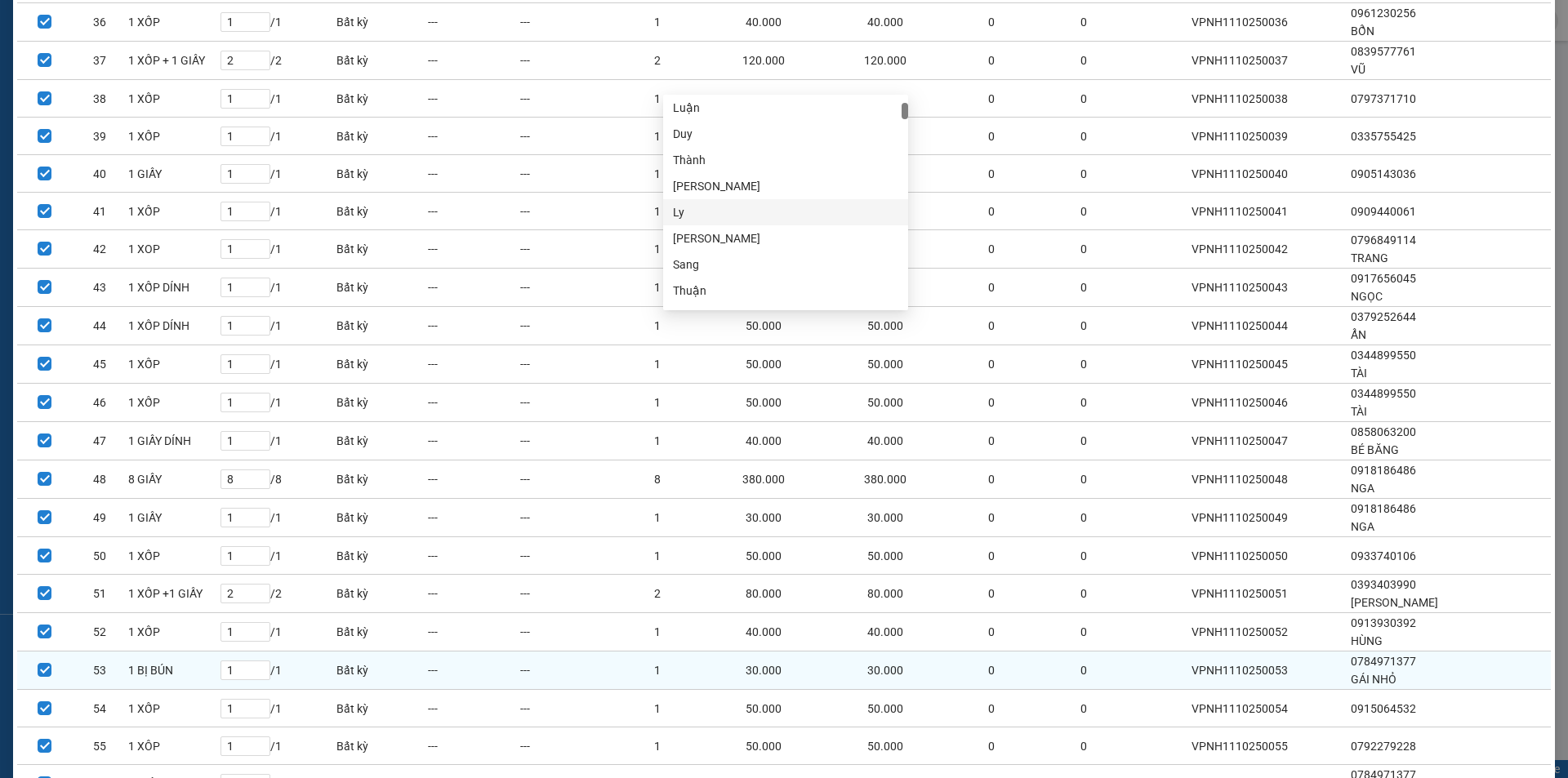
scroll to position [1683, 0]
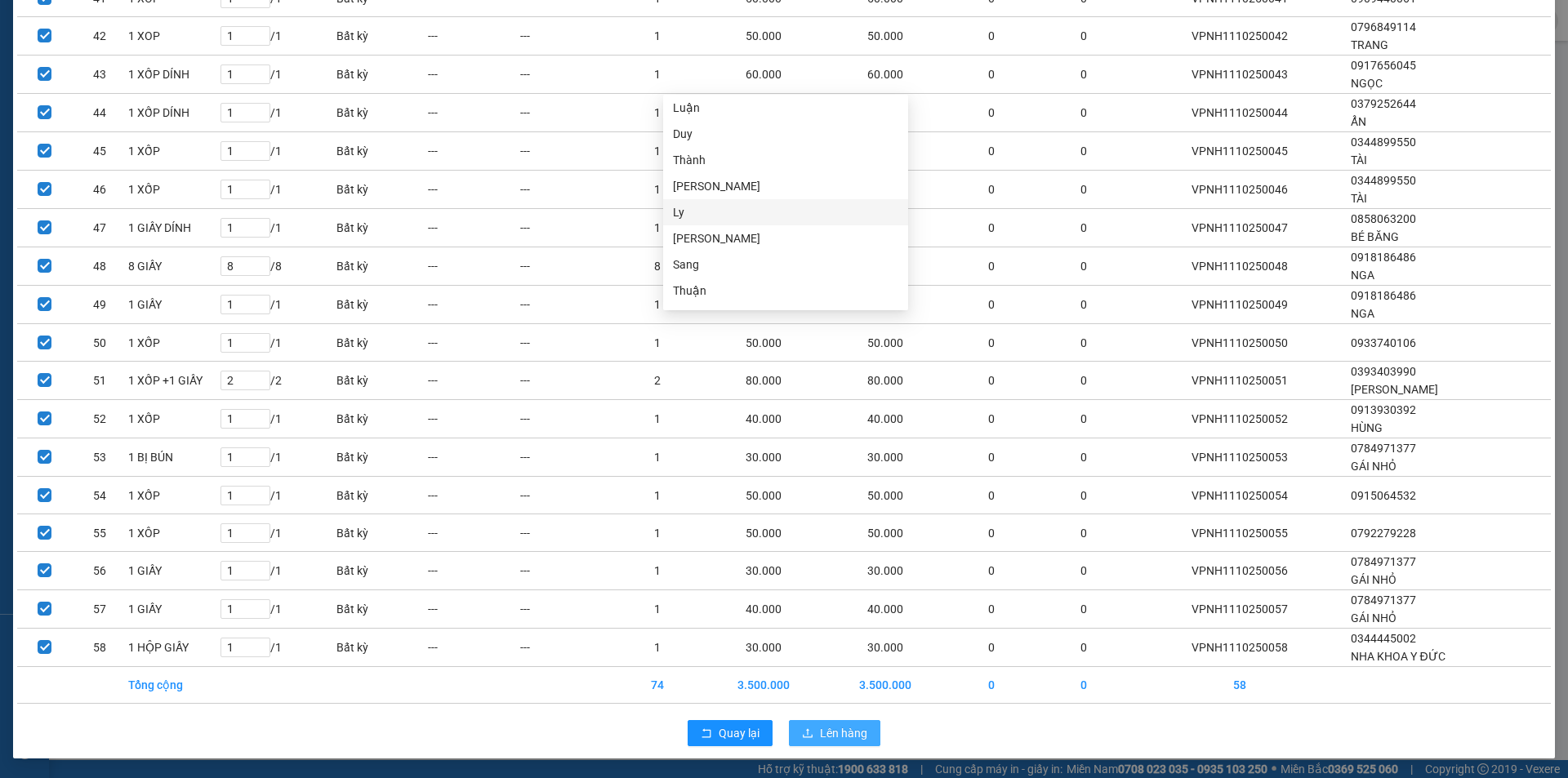
click at [847, 726] on span "Lên hàng" at bounding box center [843, 733] width 47 height 18
